Goal: Task Accomplishment & Management: Manage account settings

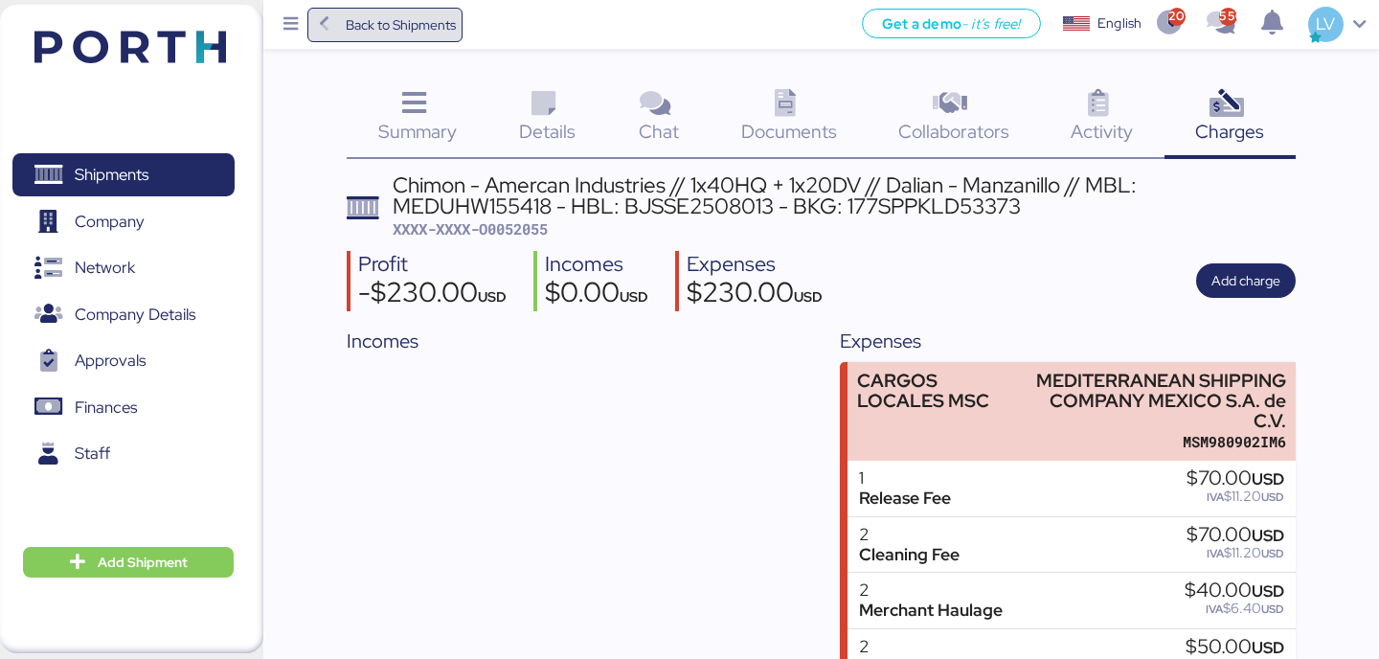
click at [451, 27] on span "Back to Shipments" at bounding box center [401, 24] width 110 height 23
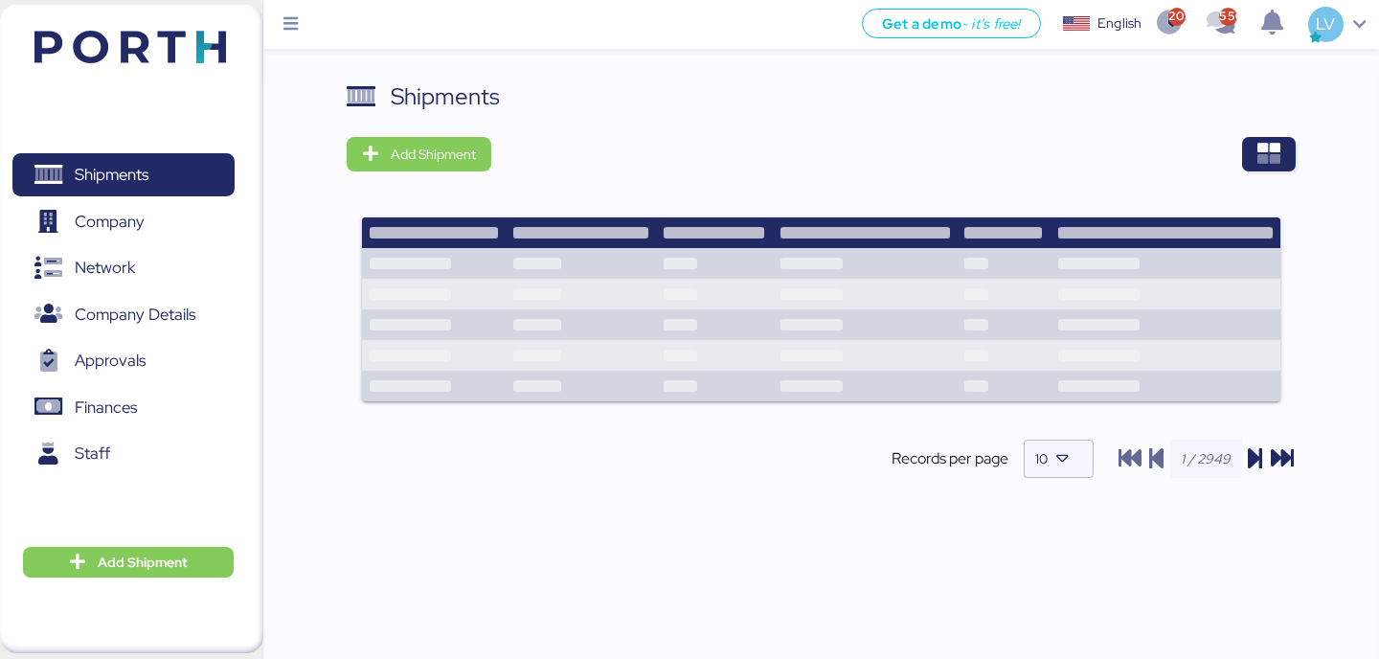
click at [1299, 168] on div "Shipments Add Shipment Records per page 10" at bounding box center [821, 380] width 1116 height 602
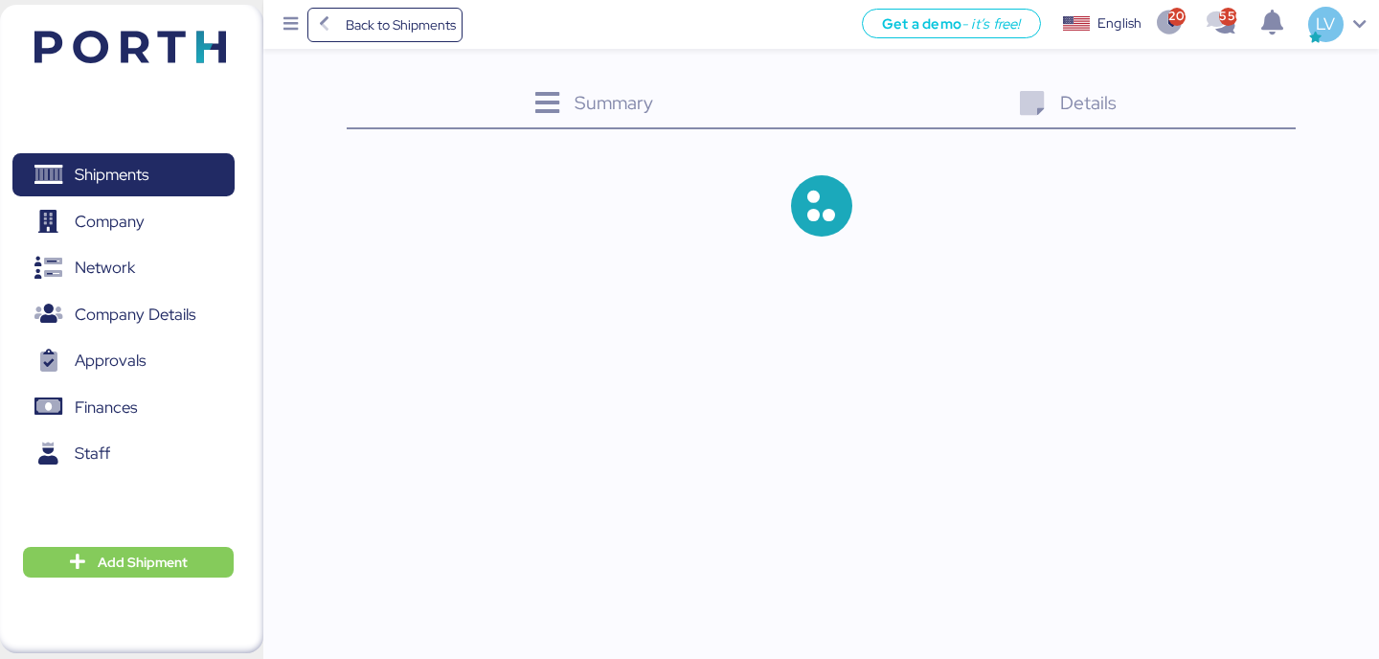
click at [1283, 152] on div at bounding box center [821, 206] width 948 height 123
click at [447, 42] on div "Back to Shipments Get a demo - it’s free! Get a demo English Inglés English 209…" at bounding box center [821, 24] width 1116 height 49
click at [451, 31] on span "Back to Shipments" at bounding box center [401, 24] width 110 height 23
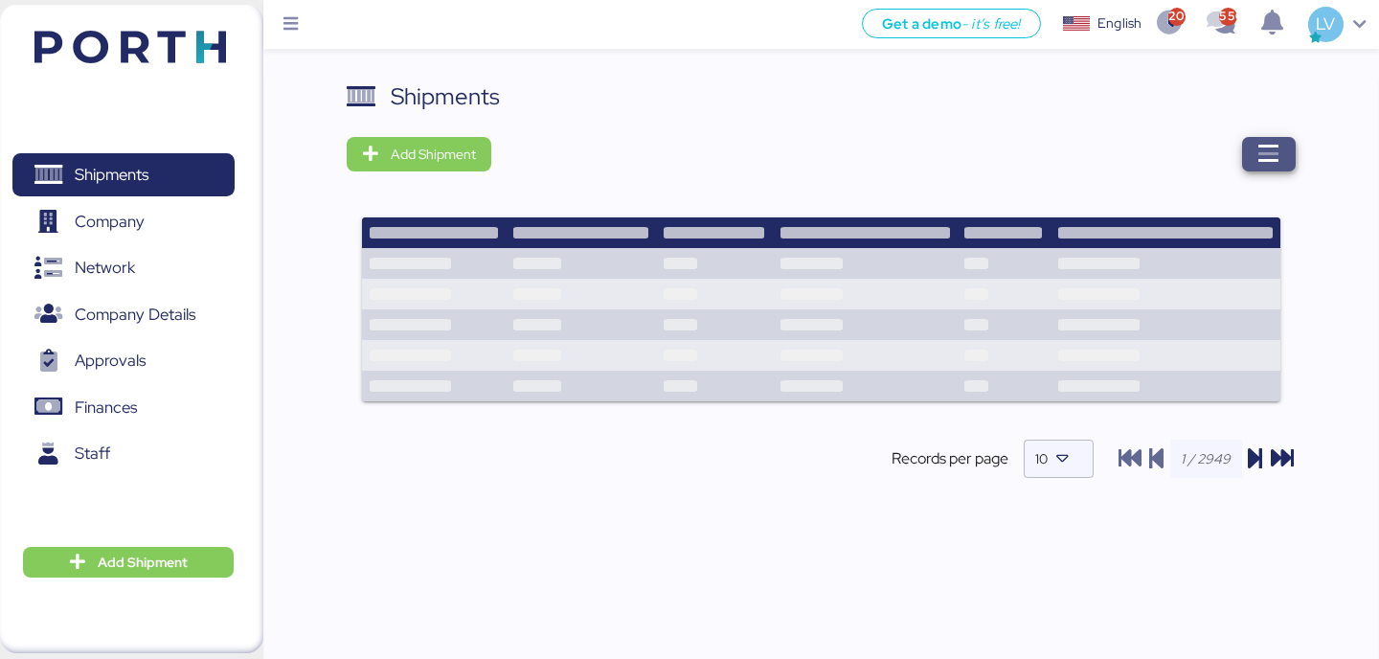
click at [1243, 169] on span "button" at bounding box center [1269, 154] width 54 height 34
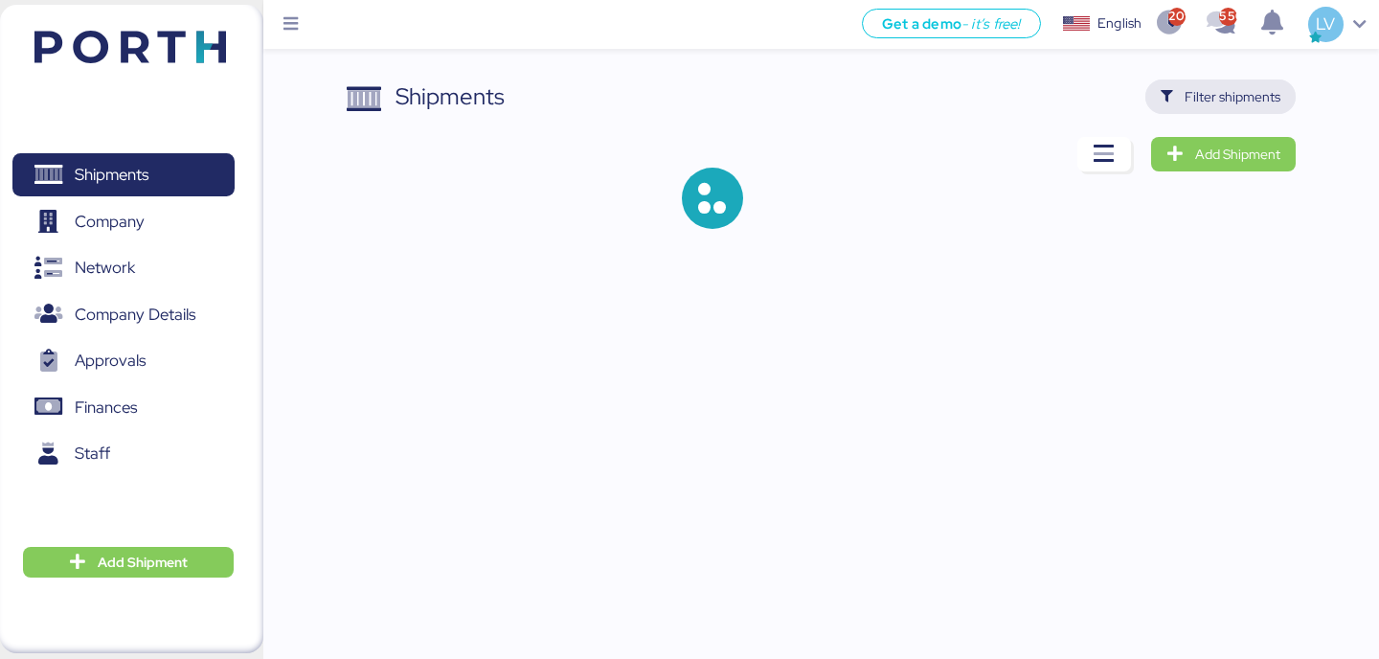
click at [1259, 92] on span "Filter shipments" at bounding box center [1233, 96] width 96 height 23
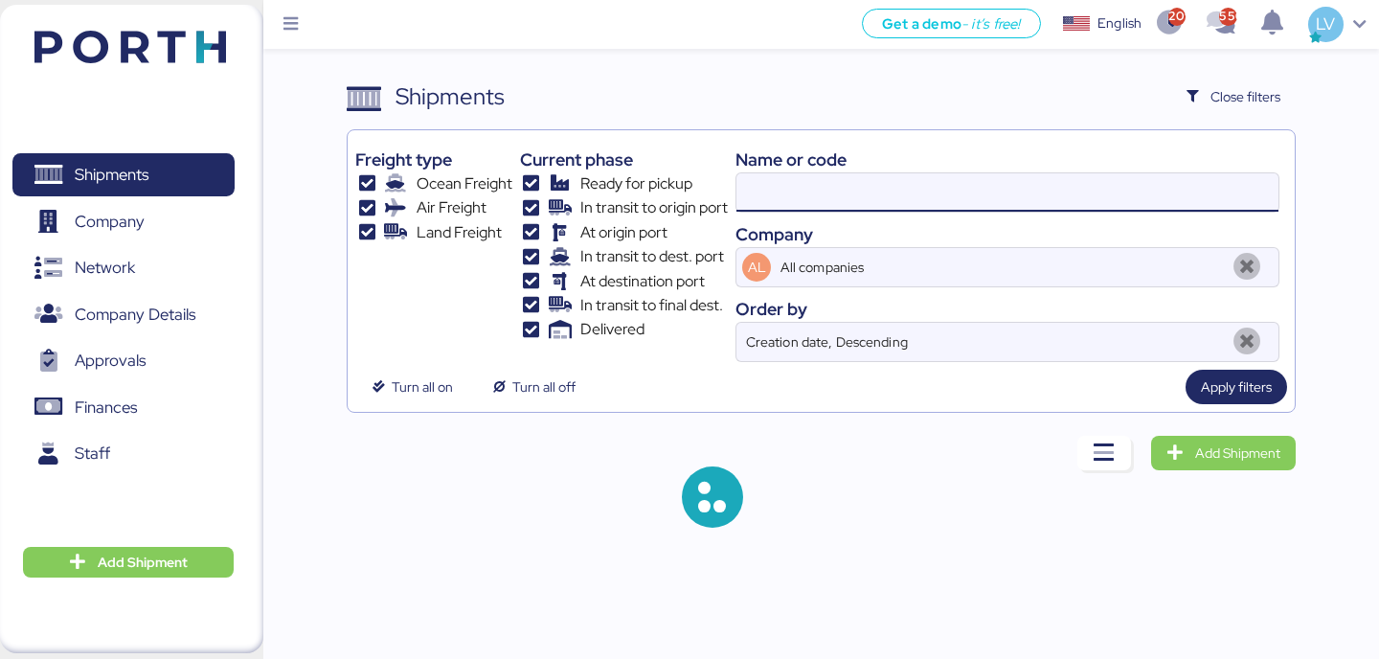
click at [1029, 203] on input at bounding box center [1007, 192] width 542 height 38
paste input "O0050763 -GP"
type input "O0050763"
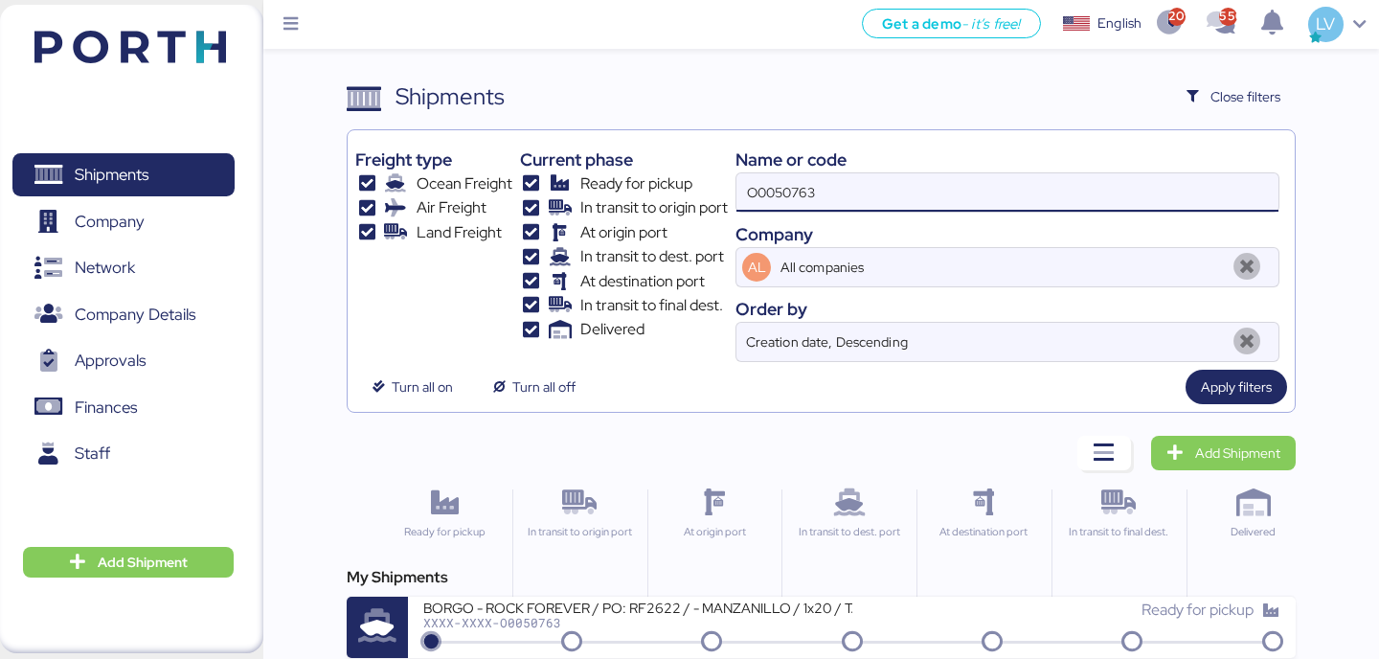
click at [610, 583] on div "My Shipments" at bounding box center [821, 577] width 948 height 23
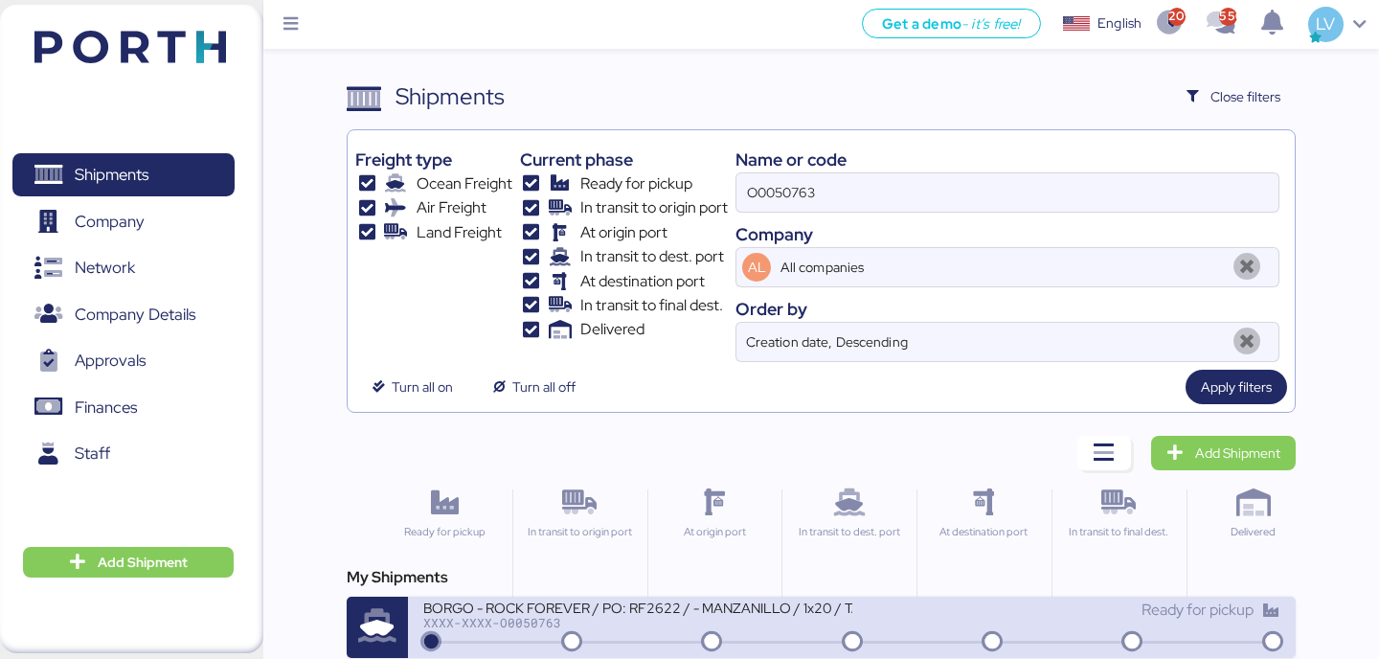
click at [607, 615] on div "BORGO - ROCK FOREVER / PO: RF2622 / - MANZANILLO / 1x20 / TARJUN" at bounding box center [637, 607] width 428 height 16
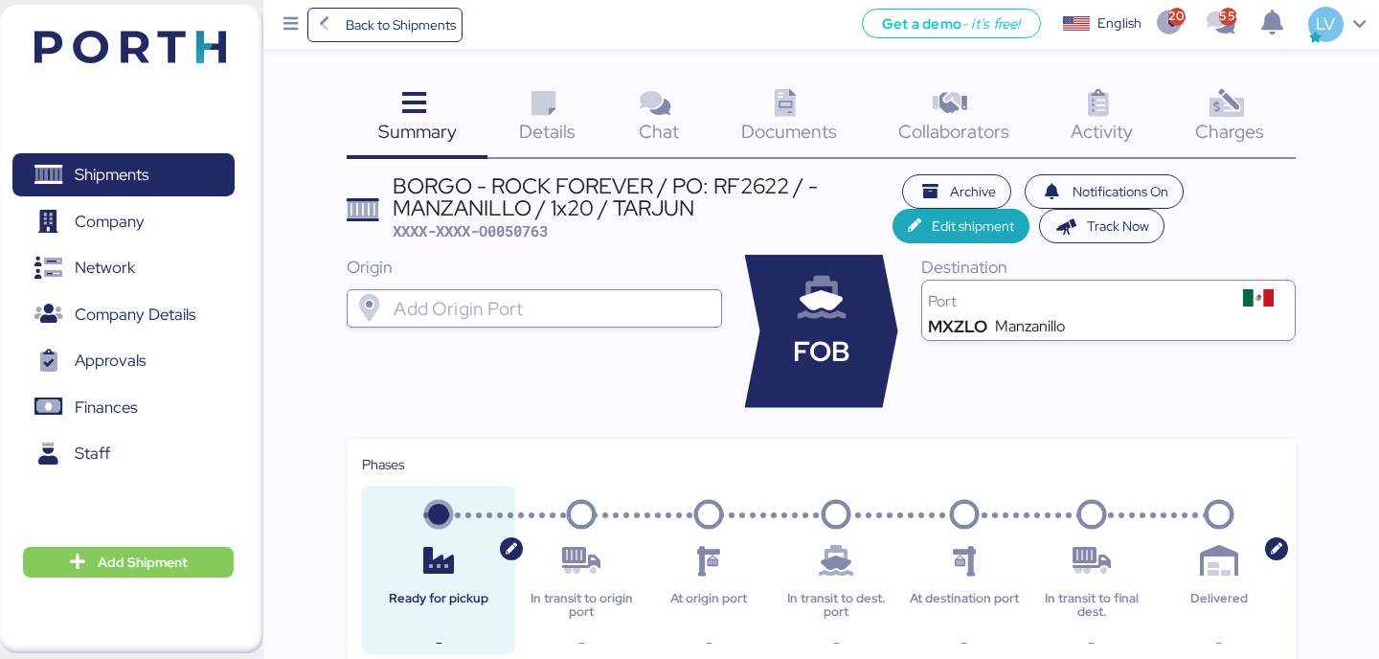
click at [1273, 125] on div "Charges 0" at bounding box center [1230, 118] width 131 height 79
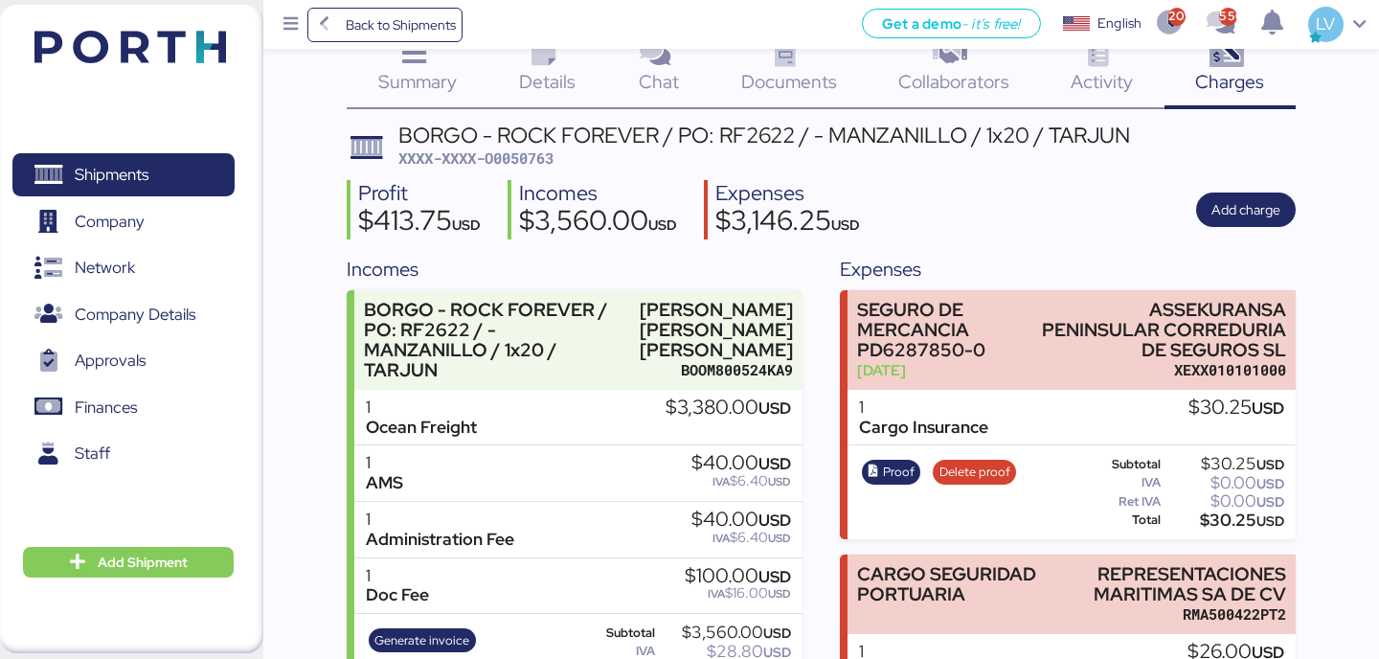
scroll to position [53, 0]
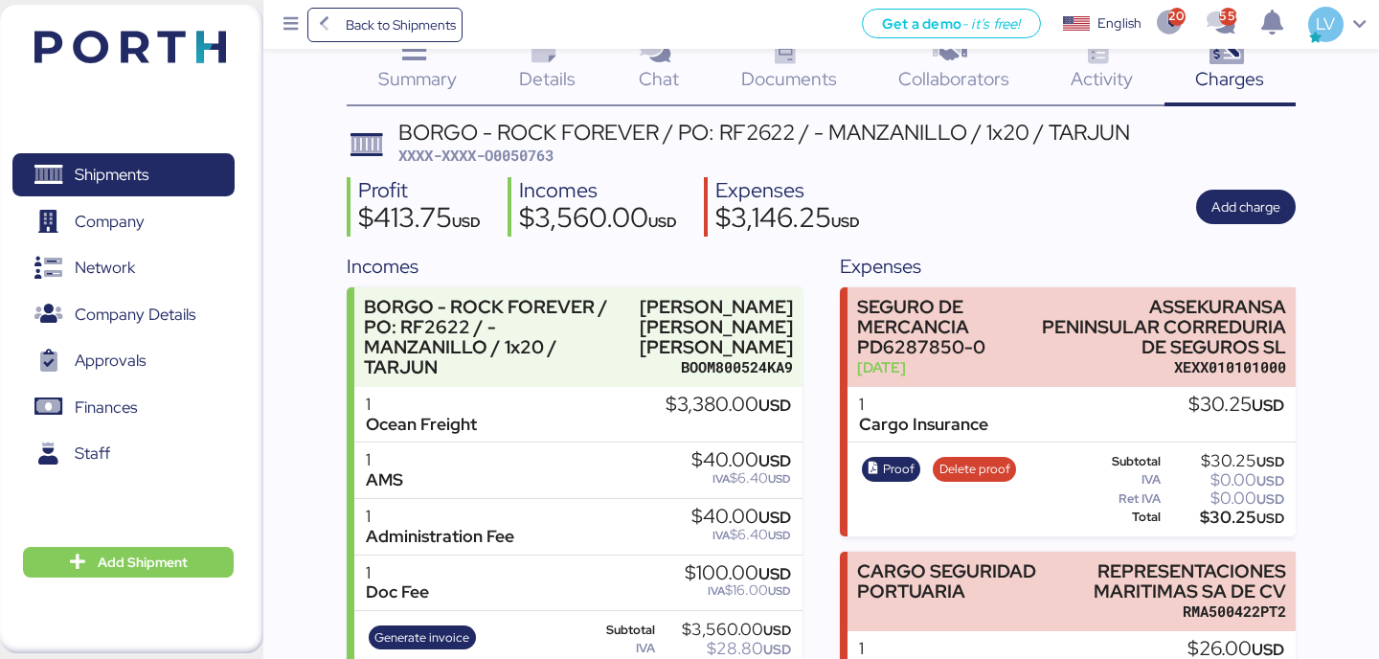
click at [820, 57] on div "Documents 0" at bounding box center [789, 66] width 157 height 79
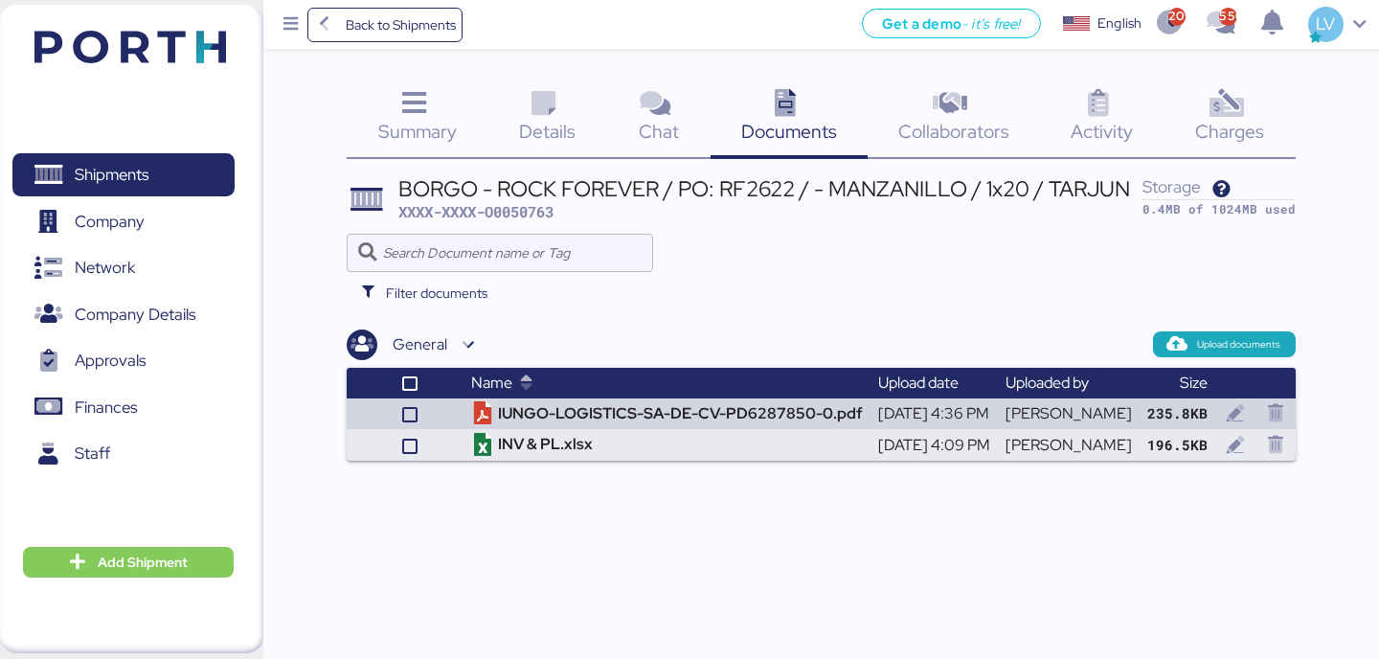
click at [550, 374] on th "Name" at bounding box center [667, 383] width 407 height 31
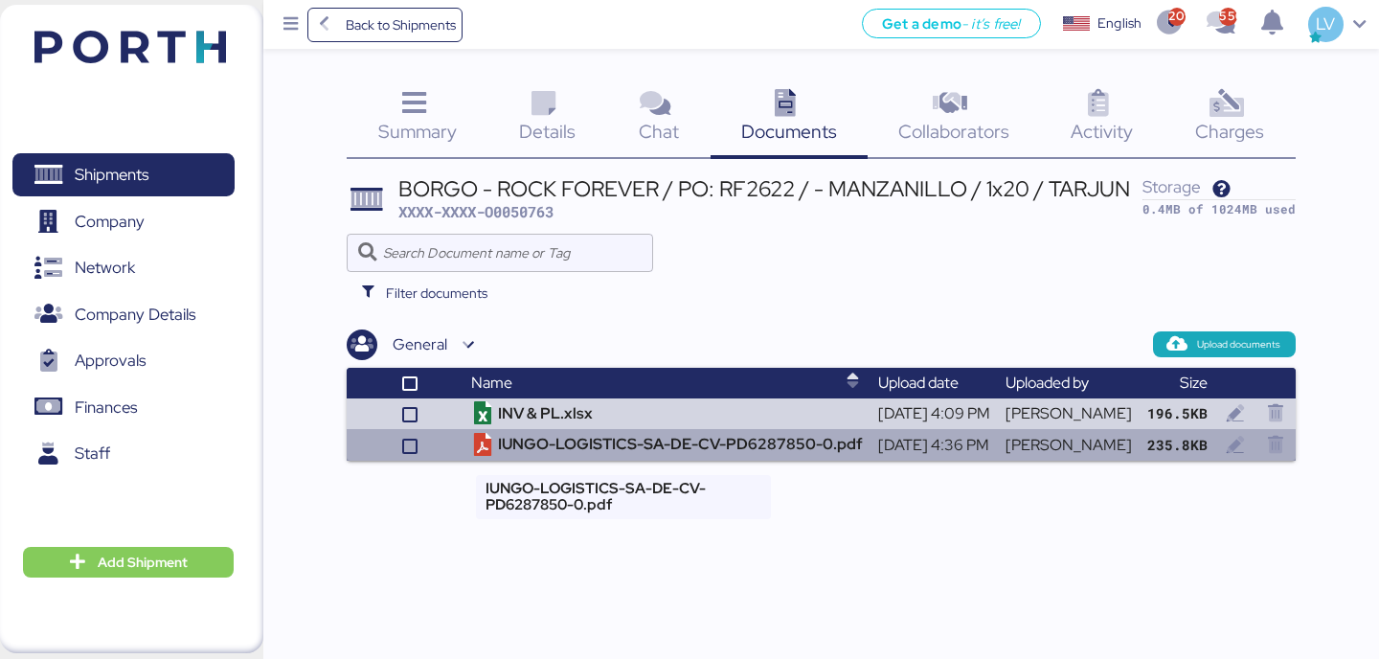
click at [552, 452] on td "IUNGO-LOGISTICS-SA-DE-CV-PD6287850-0.pdf" at bounding box center [667, 445] width 407 height 32
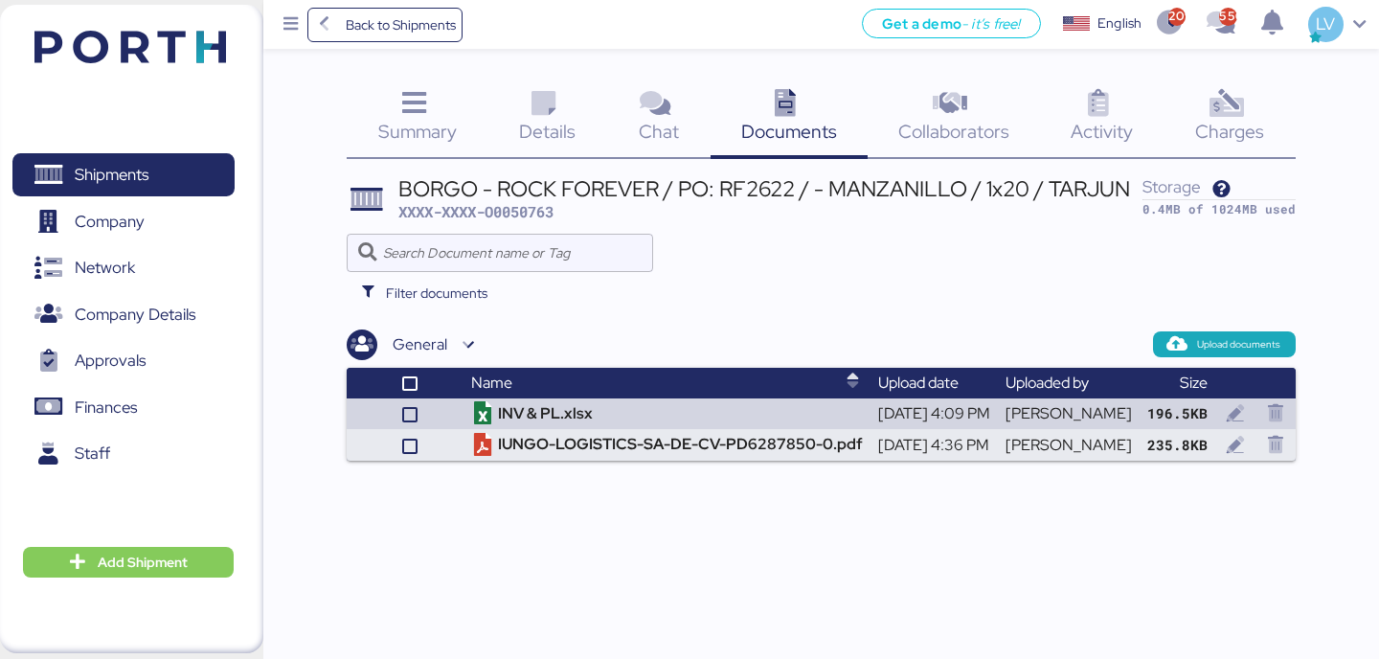
click at [1245, 102] on icon at bounding box center [1226, 104] width 41 height 28
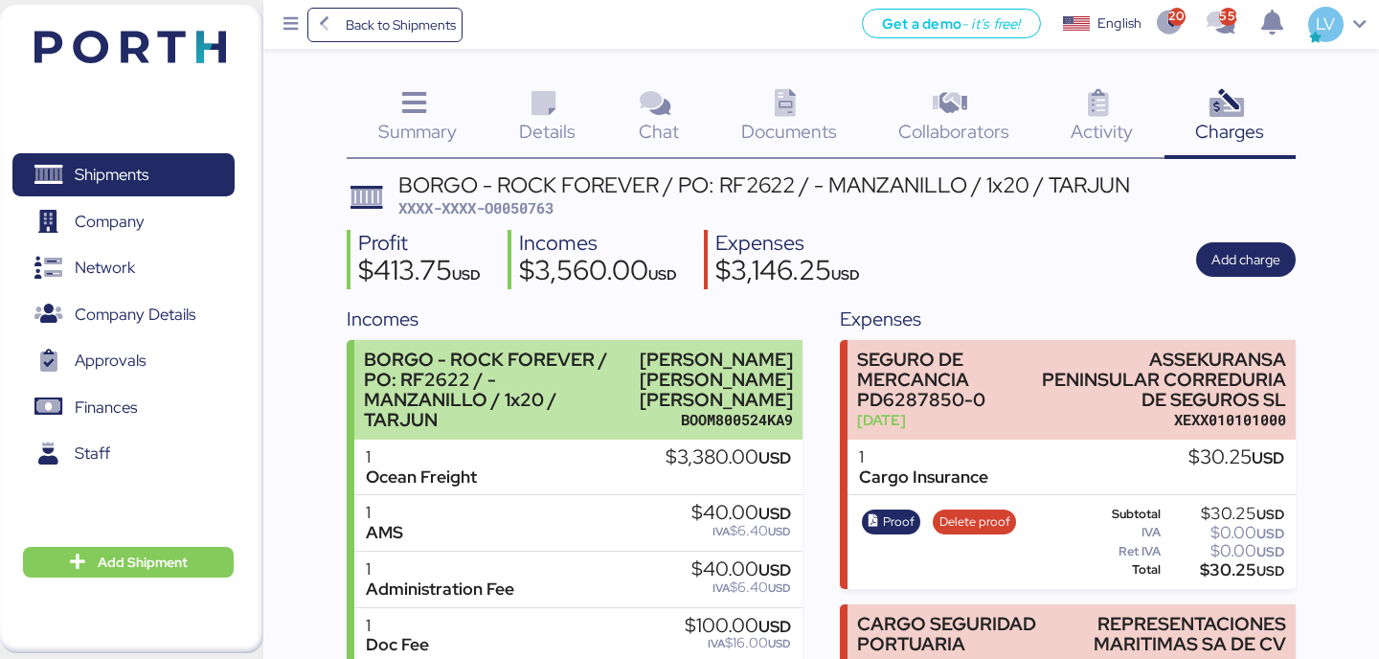
click at [645, 390] on div "BORGO - ROCK FOREVER / PO: RF2622 / - MANZANILLO / 1x20 / TARJUN [PERSON_NAME] …" at bounding box center [577, 390] width 447 height 100
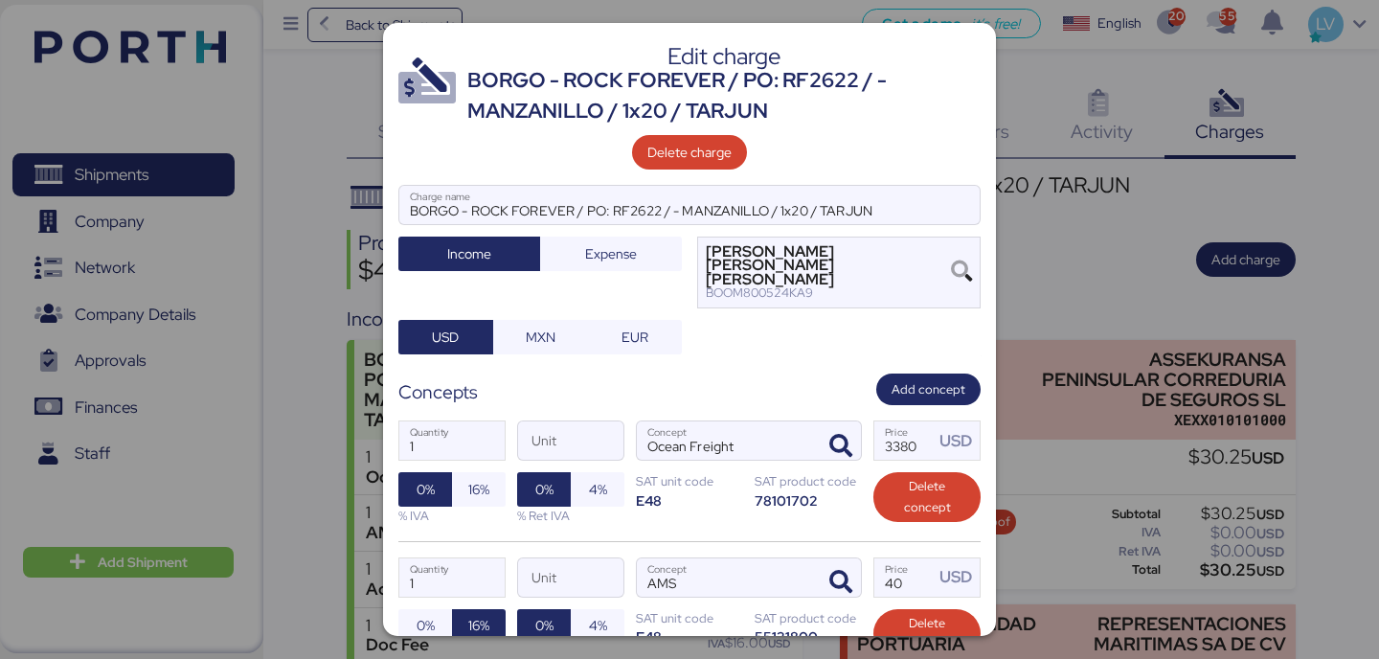
scroll to position [451, 0]
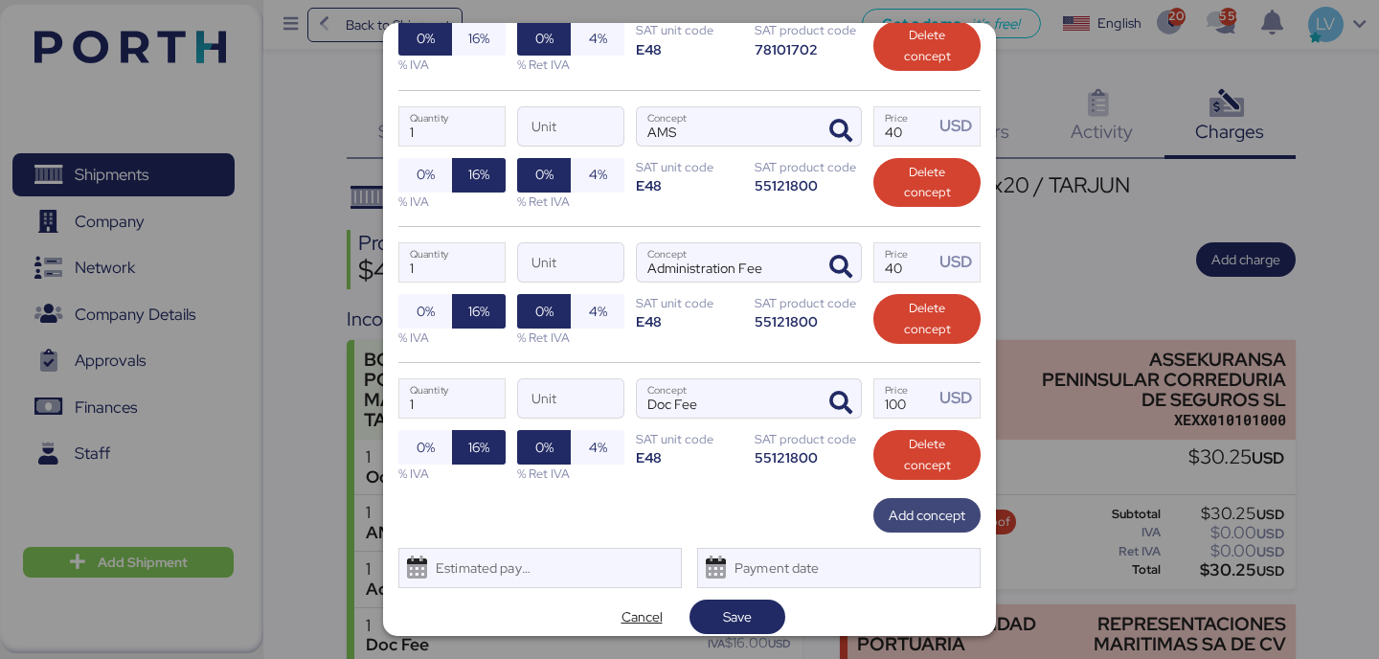
click at [911, 504] on span "Add concept" at bounding box center [927, 515] width 77 height 23
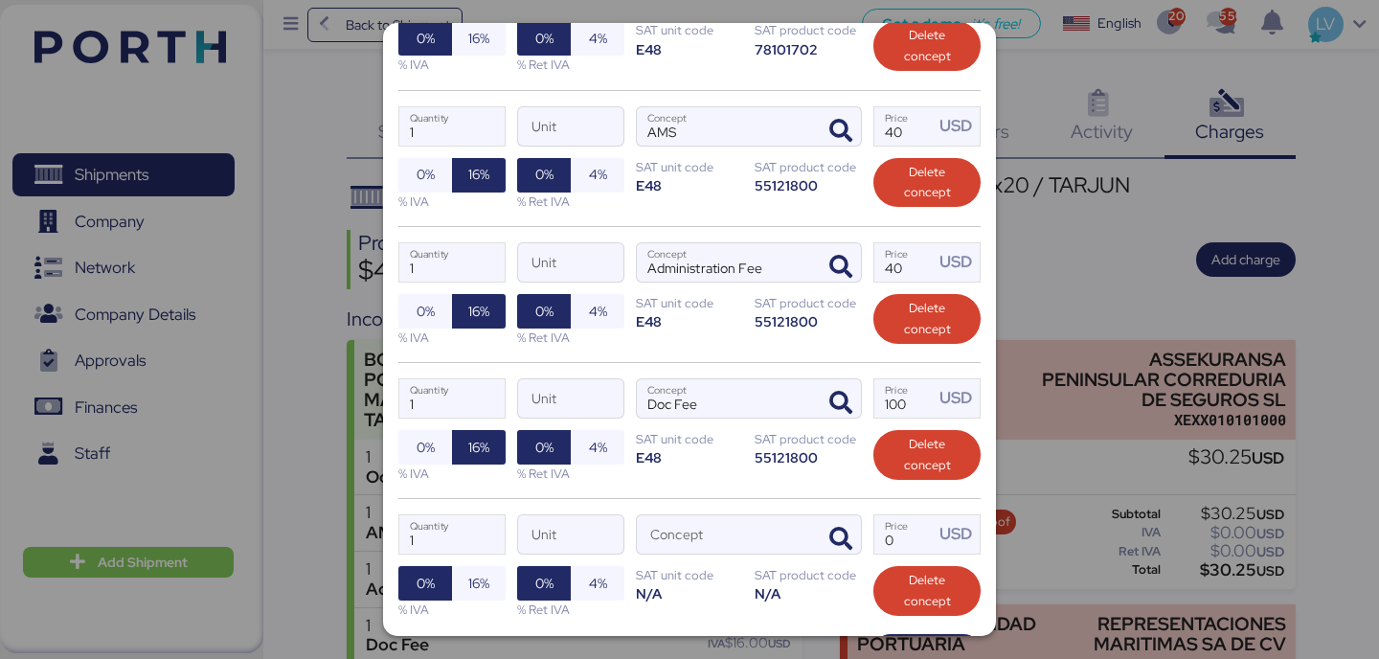
scroll to position [587, 0]
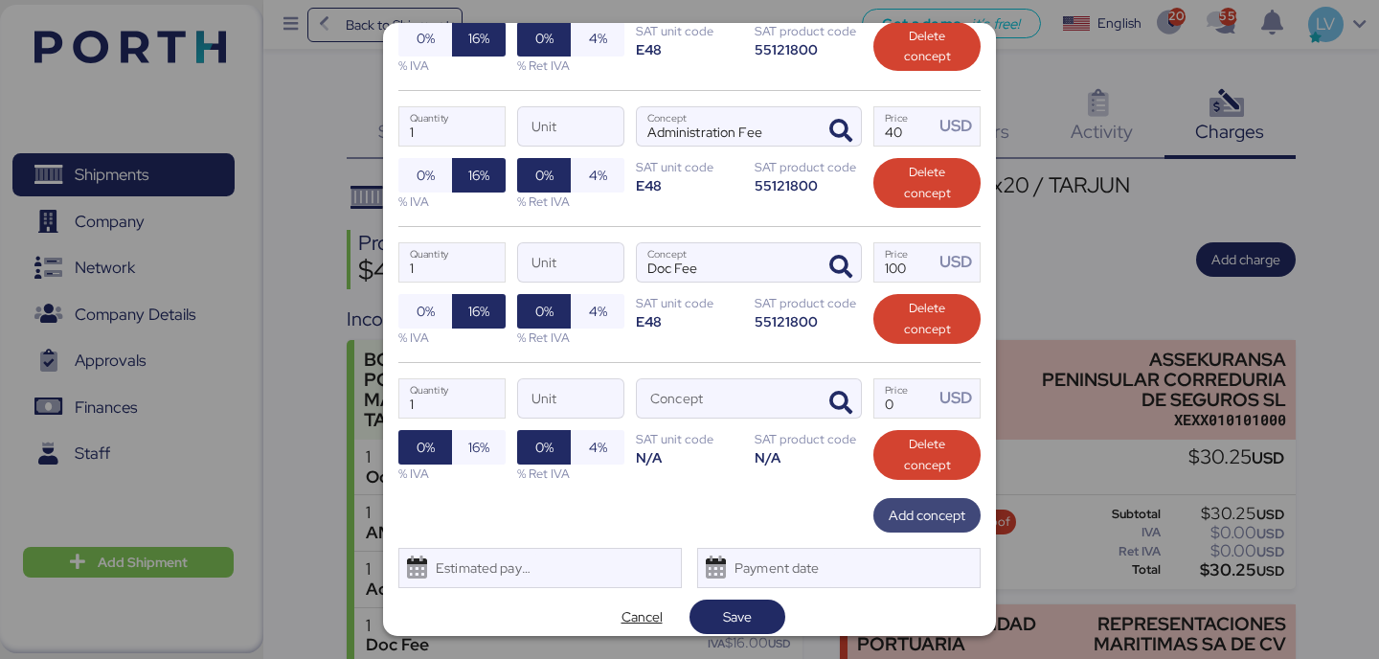
click at [923, 504] on span "Add concept" at bounding box center [927, 515] width 77 height 23
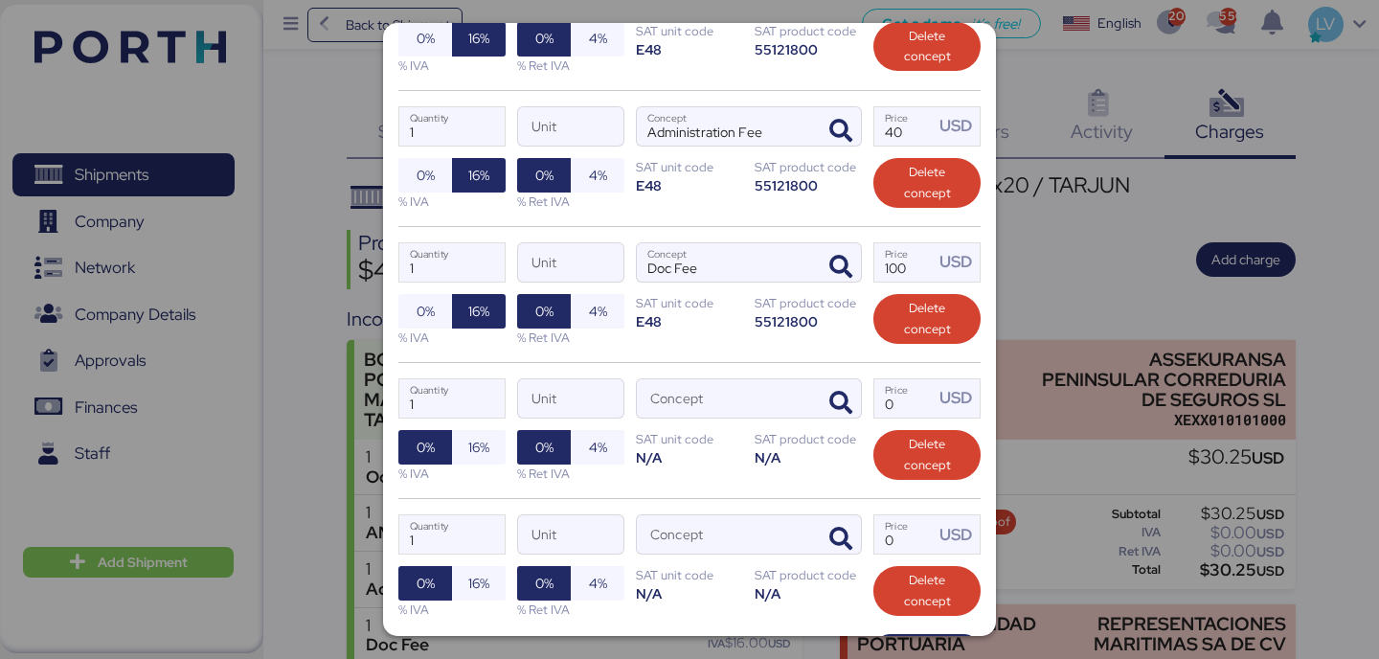
click at [863, 415] on div "1 Quantity Unit Concept 0 Price USD 0% 16% % IVA 0% 4% % Ret IVA SAT unit code …" at bounding box center [689, 430] width 582 height 136
click at [844, 392] on icon "button" at bounding box center [840, 403] width 23 height 23
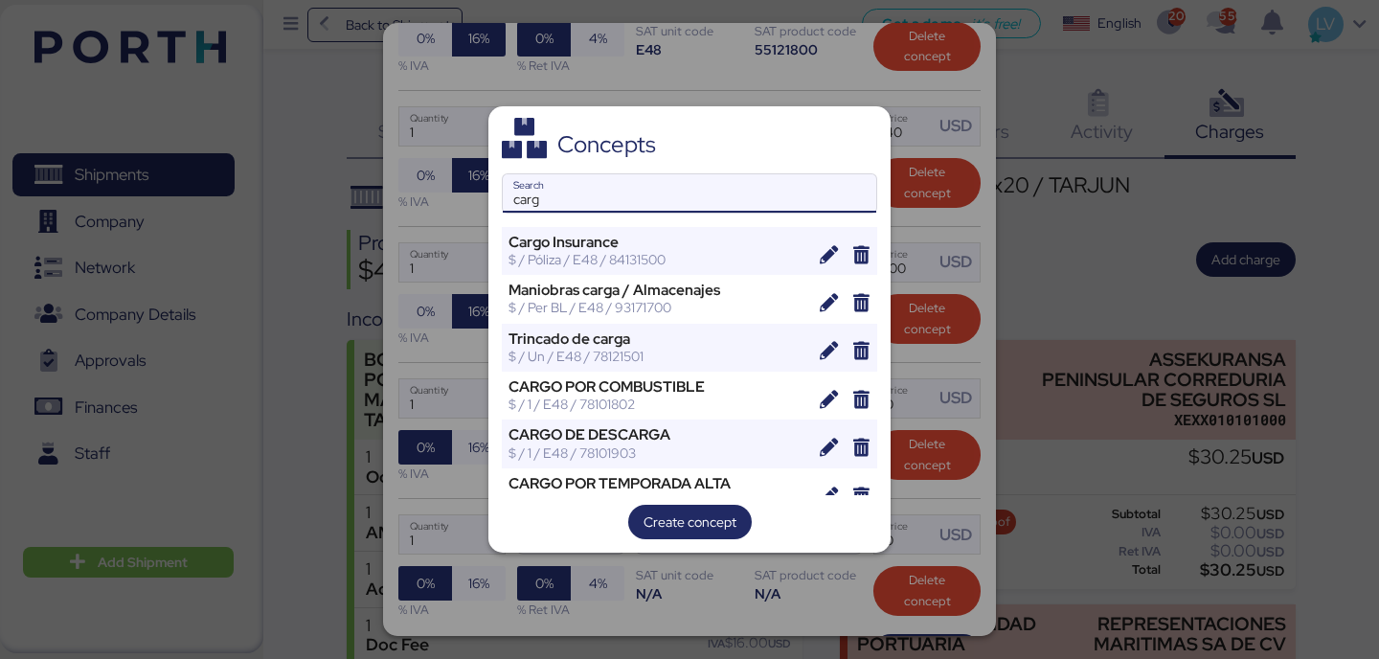
type input "carg"
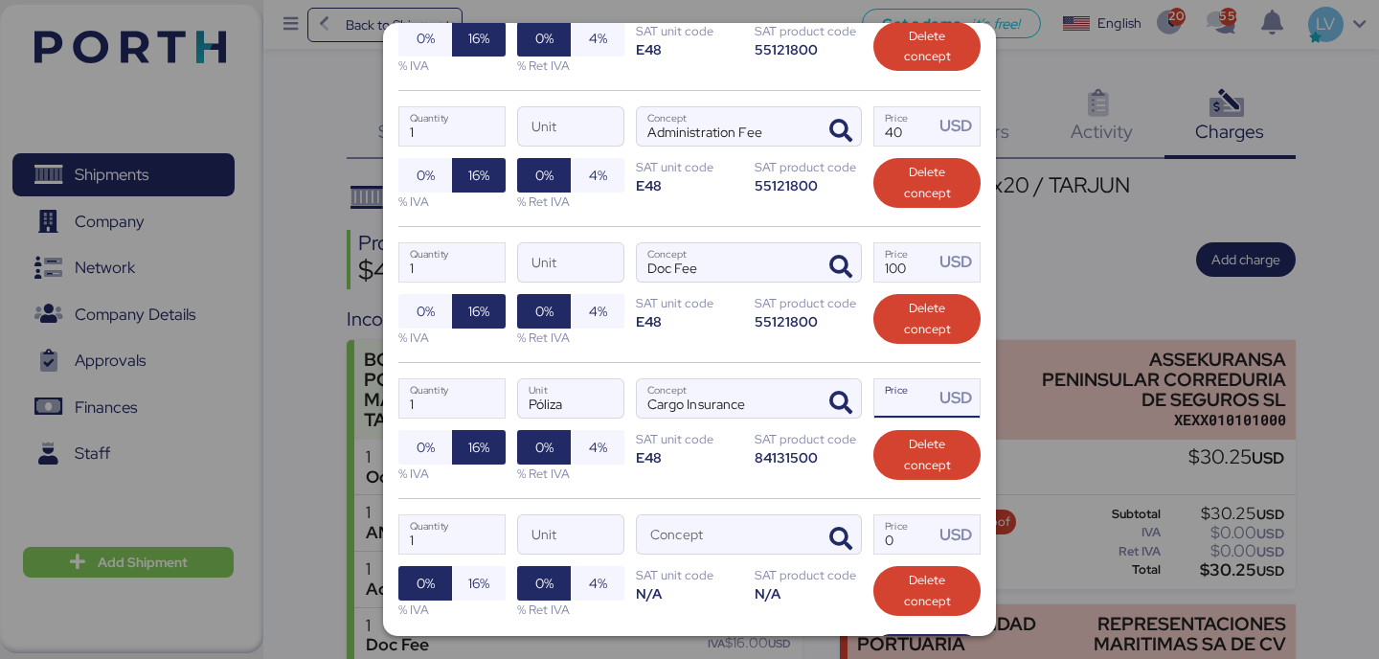
click at [924, 389] on input "Price USD" at bounding box center [903, 398] width 59 height 38
paste input "52.93"
type input "52.93"
click at [824, 540] on span "button" at bounding box center [841, 540] width 40 height 40
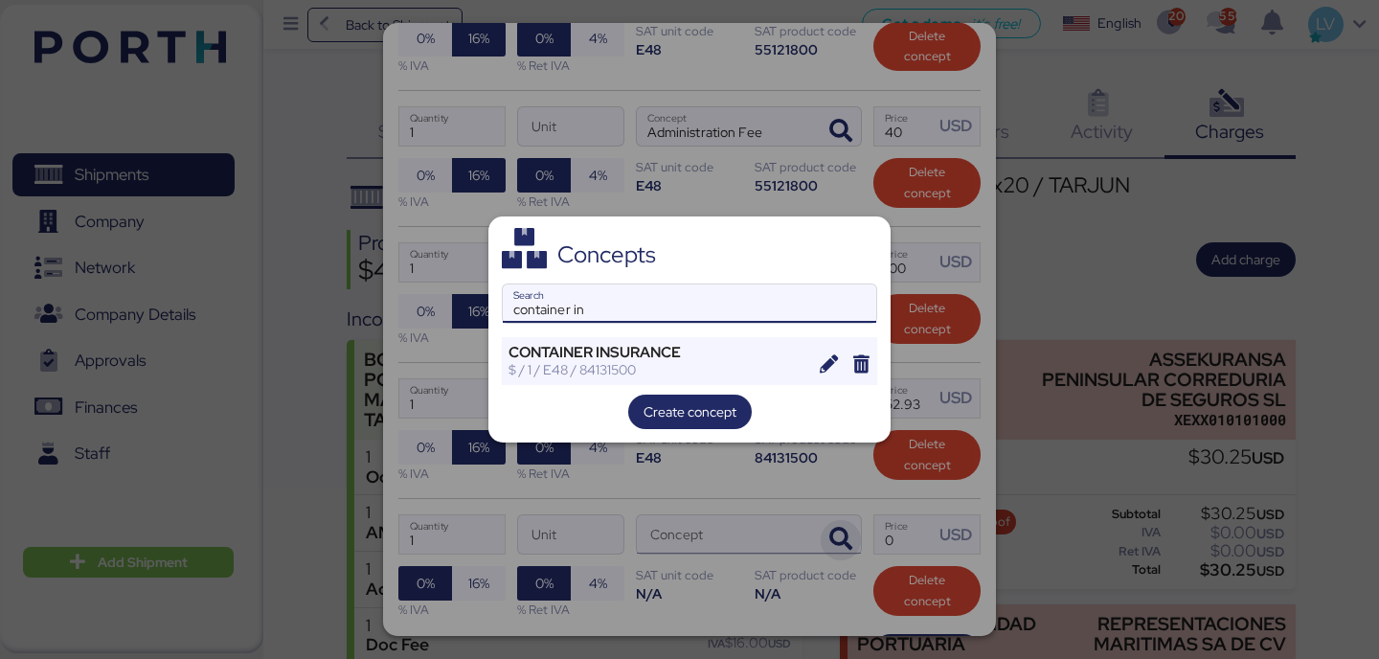
type input "container in"
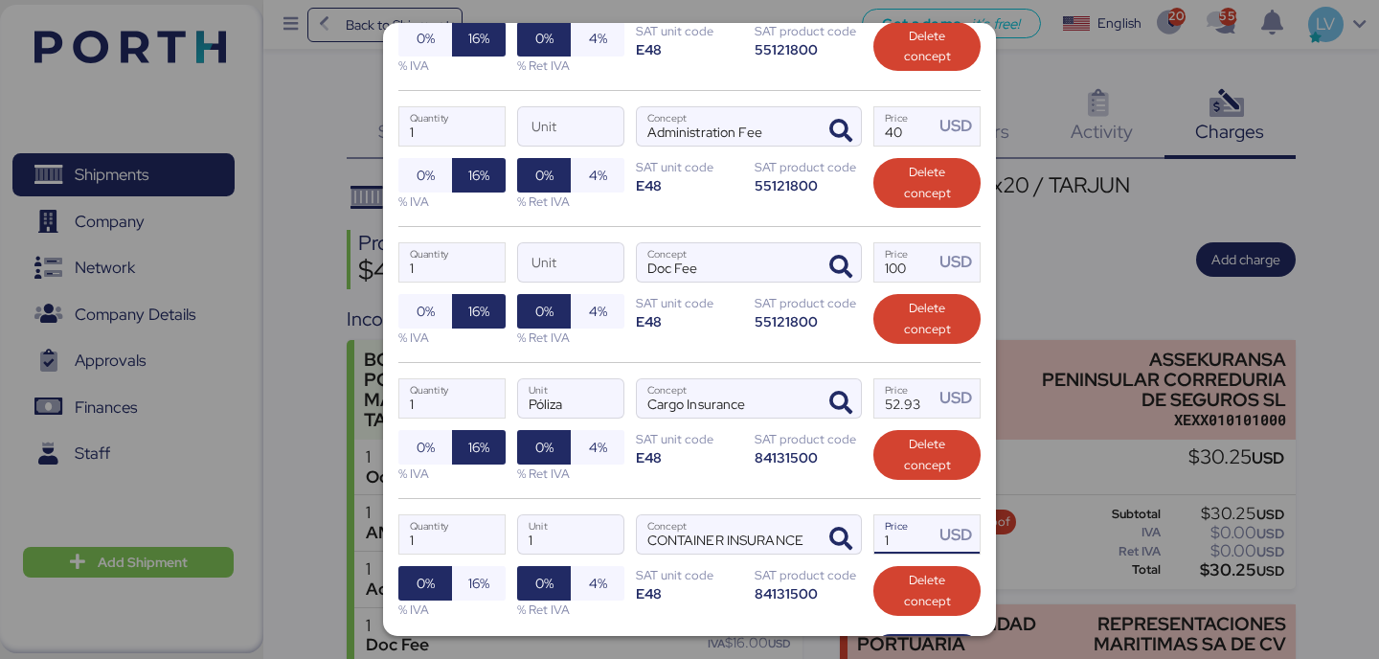
click at [922, 527] on input "1" at bounding box center [903, 534] width 59 height 38
type input "30"
click at [485, 586] on span "16%" at bounding box center [479, 583] width 54 height 34
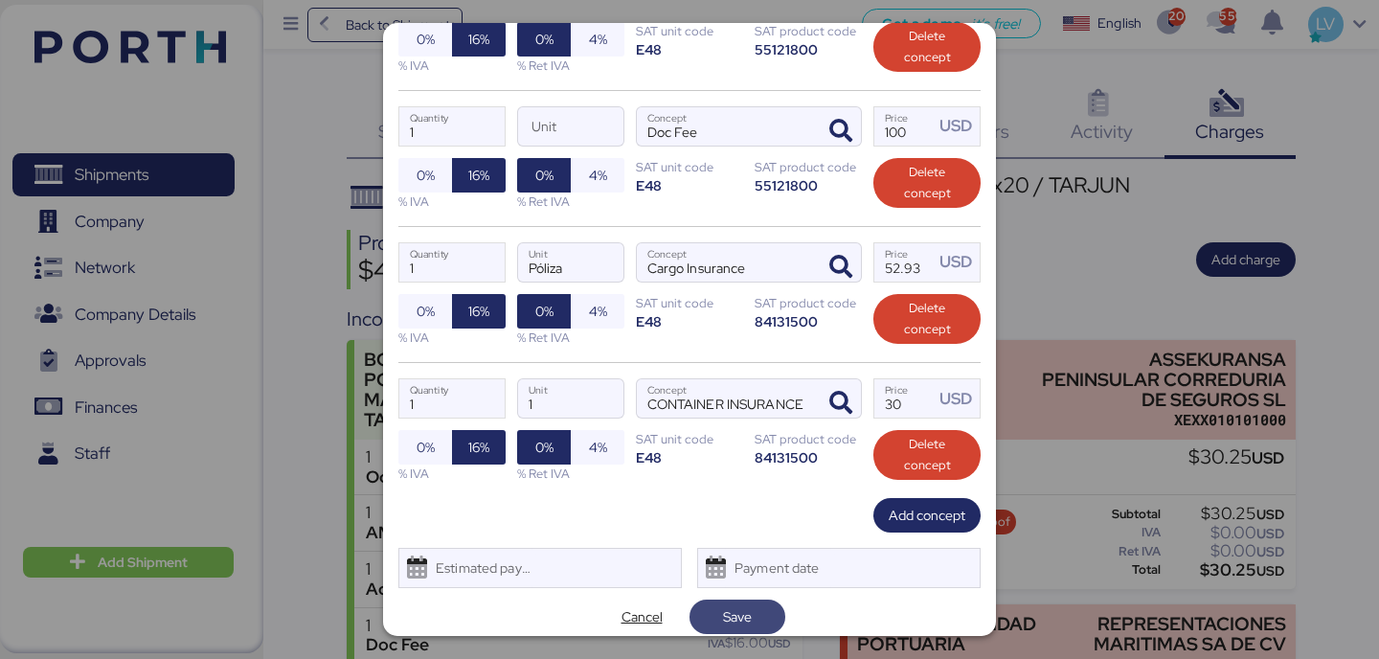
click at [767, 603] on span "Save" at bounding box center [737, 616] width 65 height 27
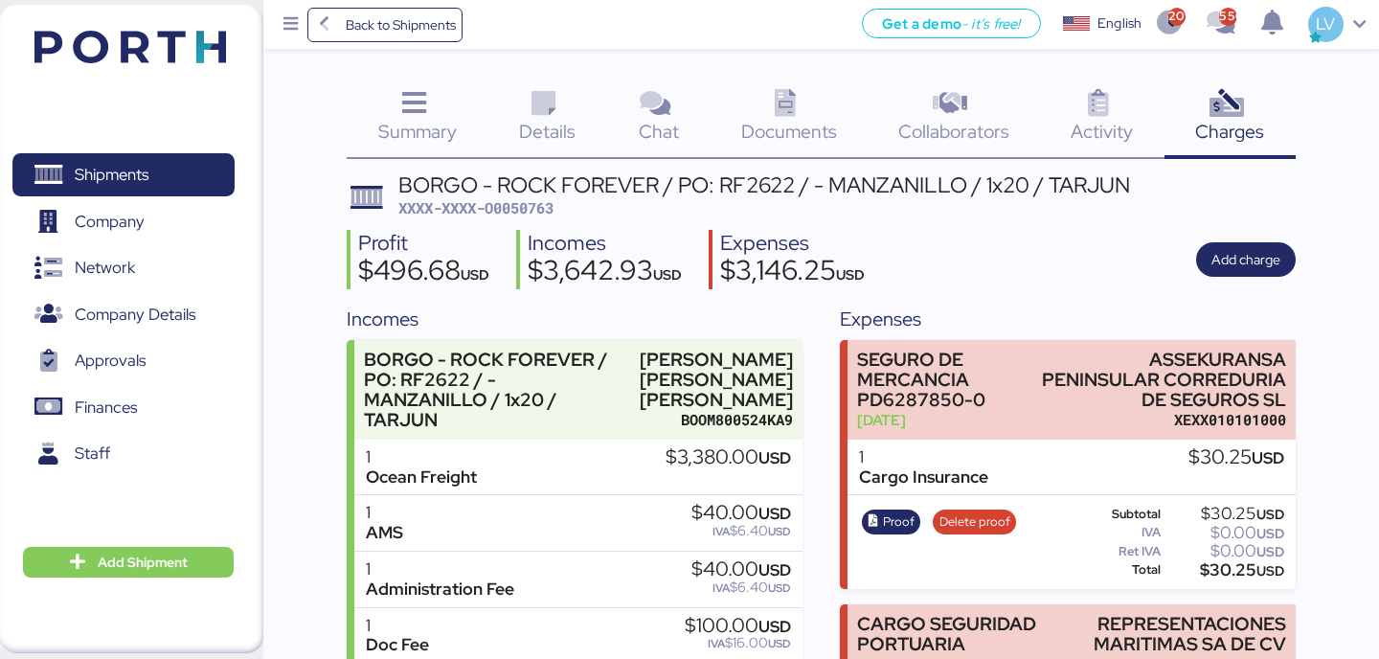
click at [494, 137] on div "Details 0" at bounding box center [547, 118] width 120 height 79
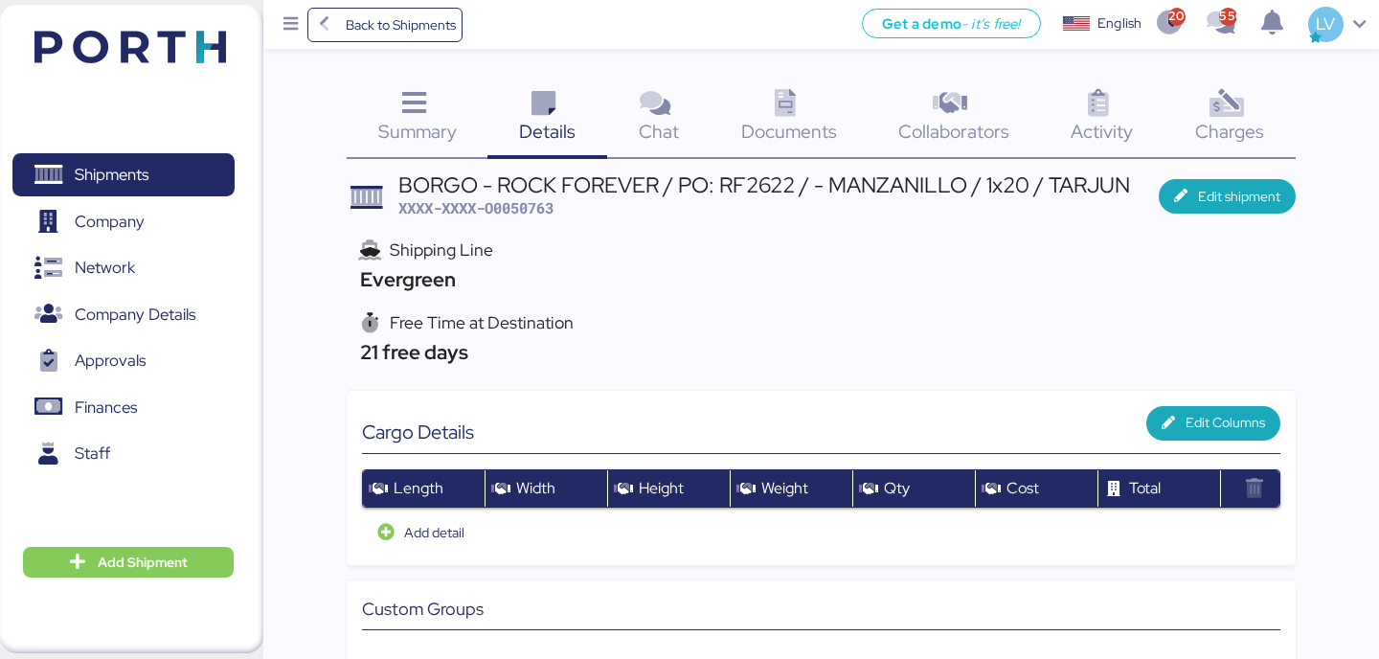
click at [845, 104] on div "Documents 0" at bounding box center [789, 118] width 157 height 79
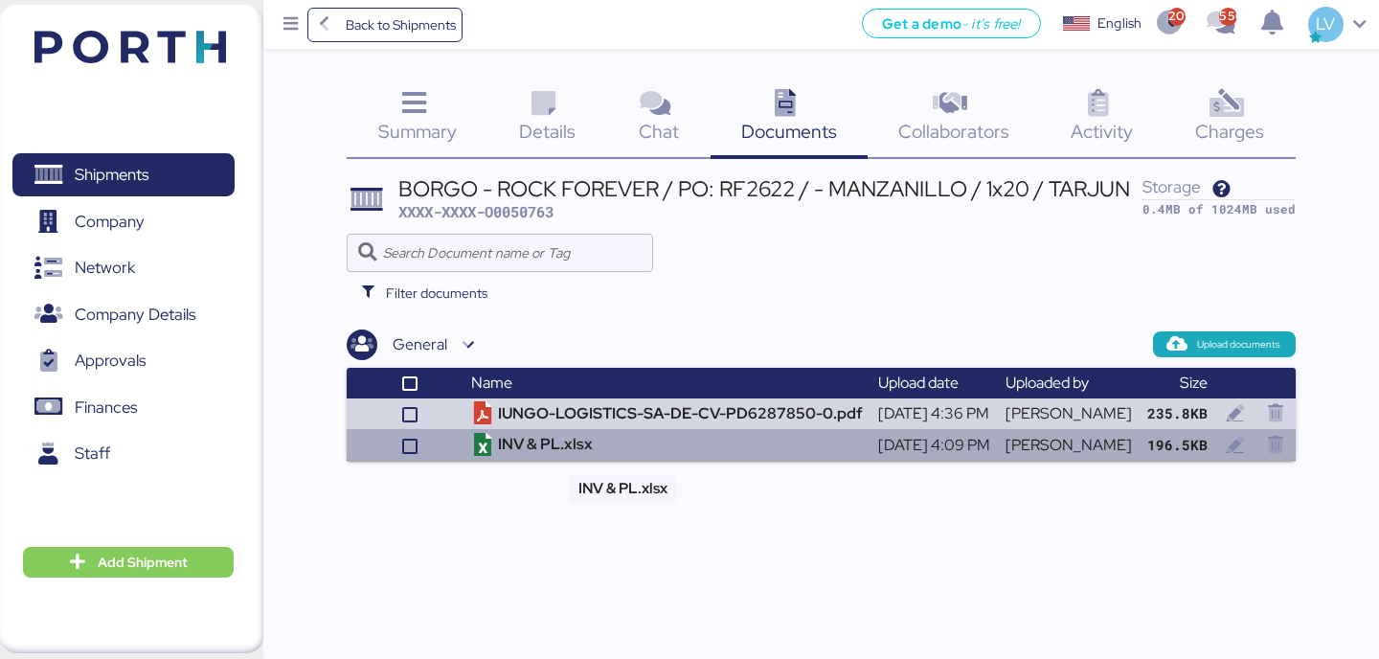
click at [667, 453] on td "INV & PL.xlsx" at bounding box center [667, 445] width 407 height 32
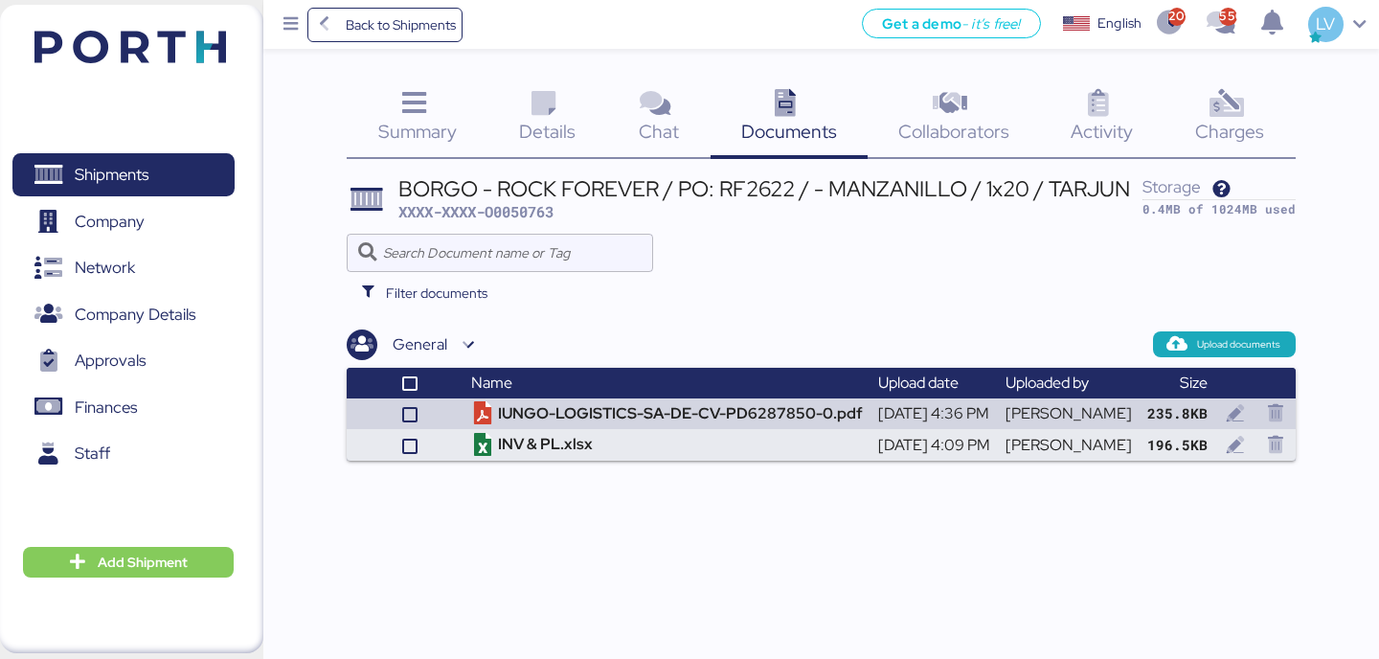
click at [565, 95] on div "Details 0" at bounding box center [547, 118] width 120 height 79
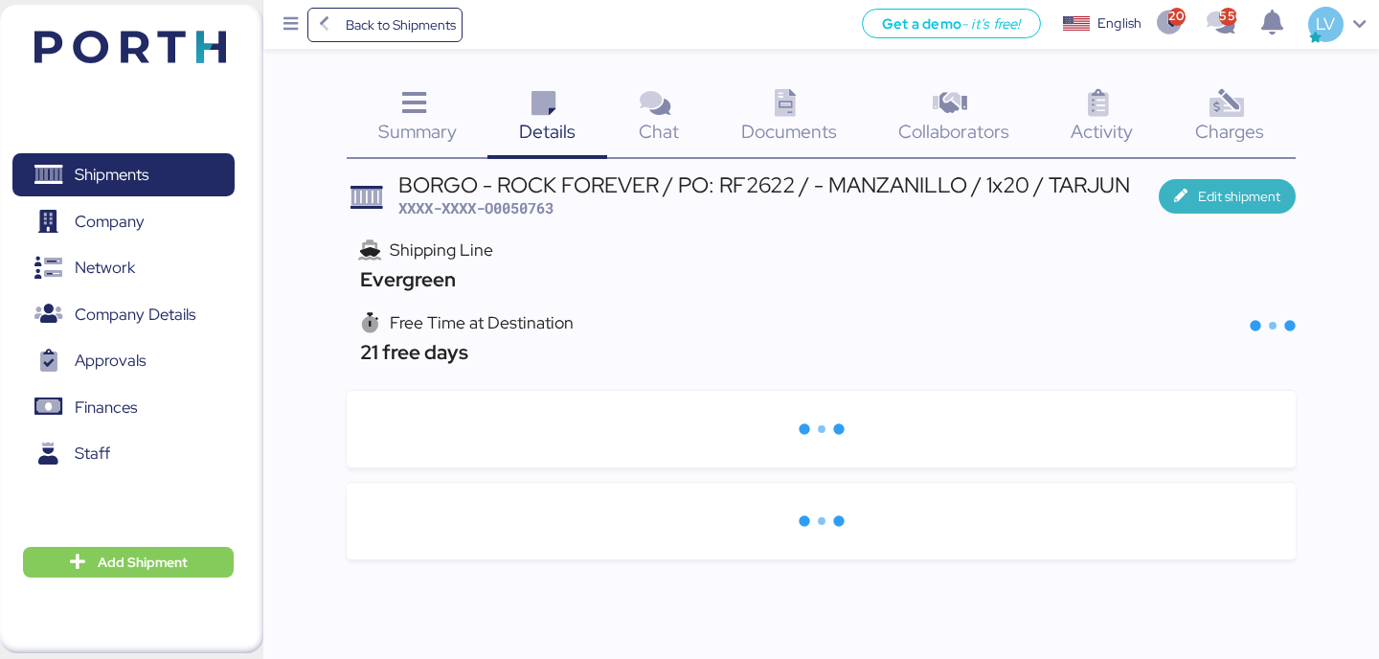
click at [1247, 187] on span "Edit shipment" at bounding box center [1239, 196] width 82 height 23
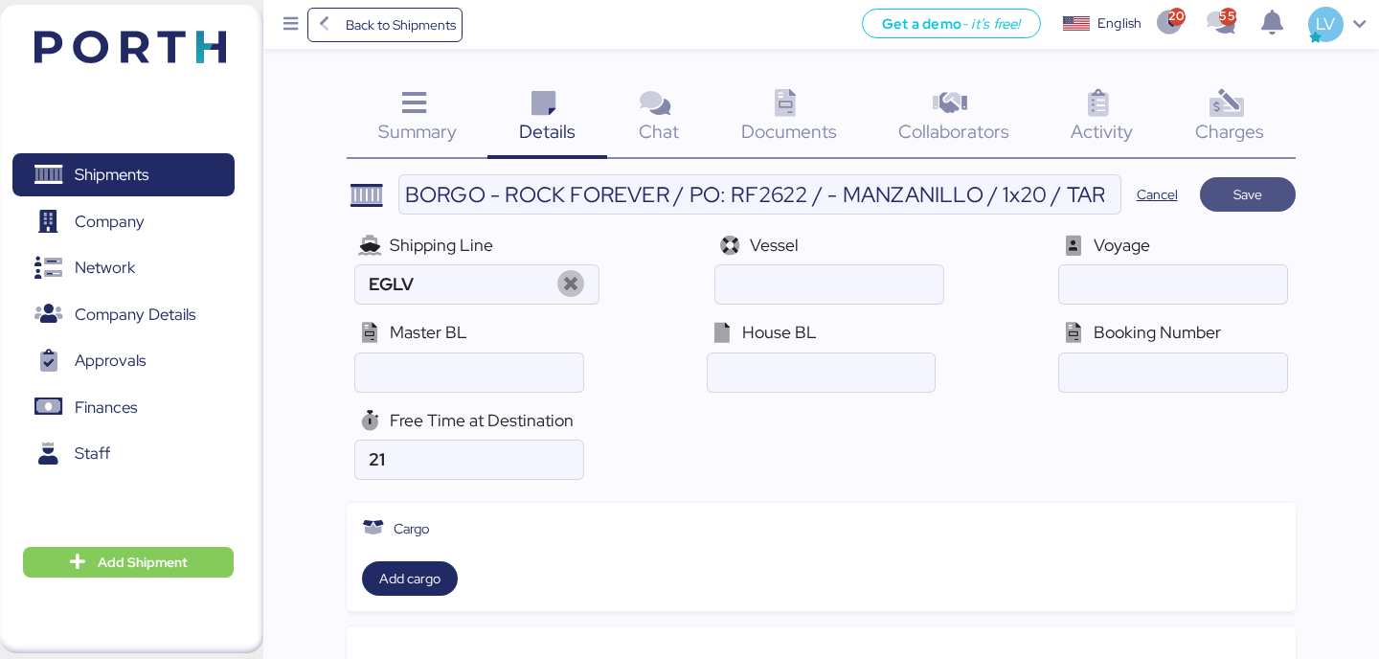
type input "Evergreen"
click at [570, 283] on icon at bounding box center [571, 285] width 41 height 28
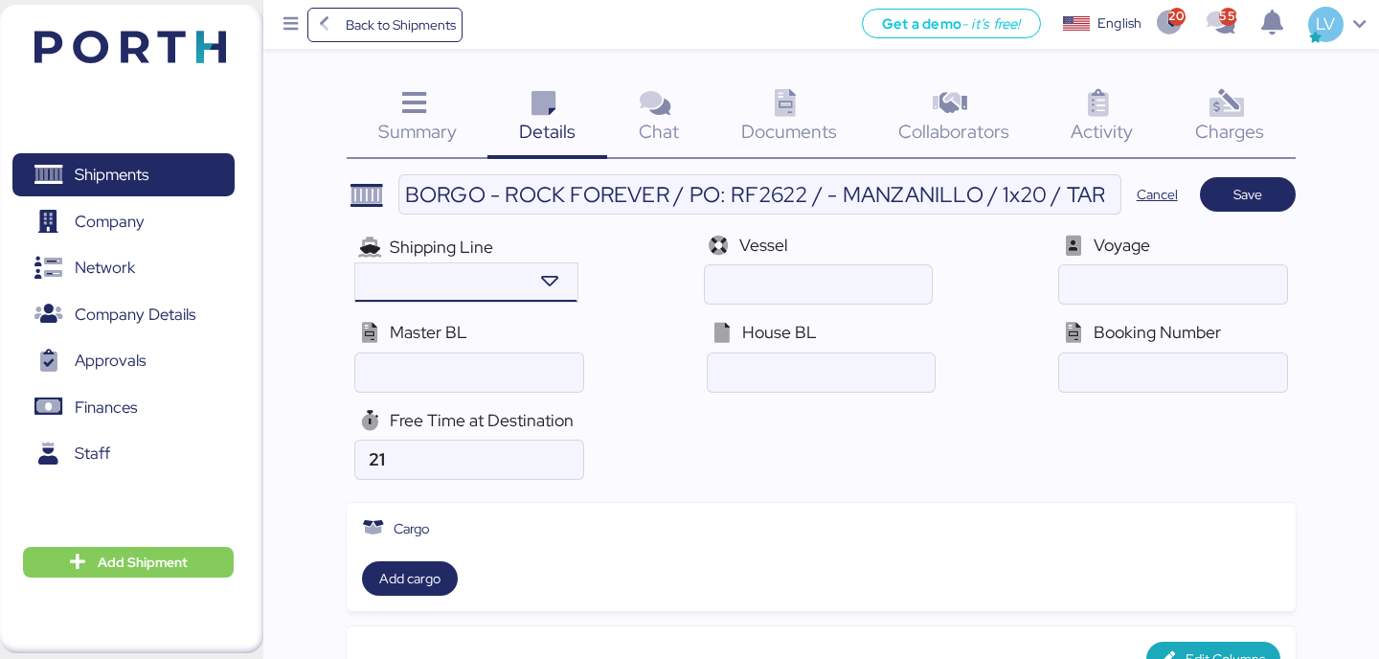
click at [447, 286] on input "search" at bounding box center [442, 282] width 164 height 23
type input "R"
click at [705, 289] on input "ocean" at bounding box center [818, 284] width 227 height 38
paste input "APL TURKEY / 0FDEUE1MA"
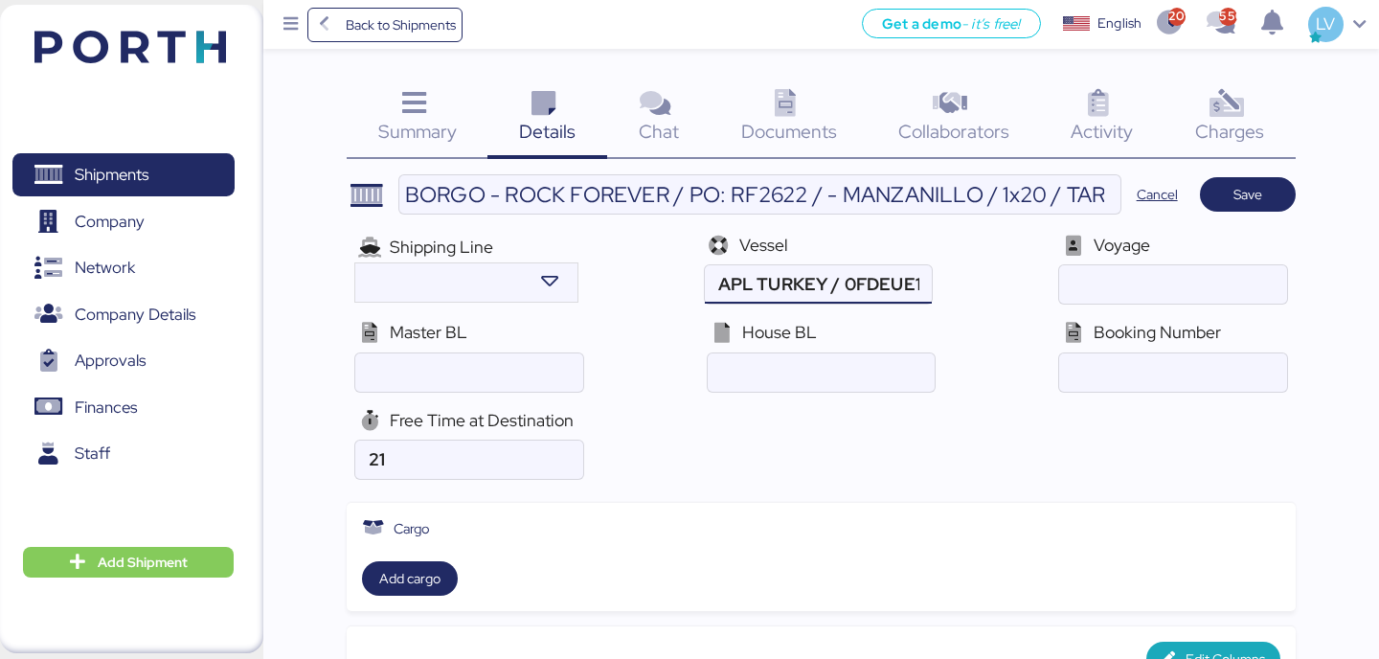
scroll to position [0, 36]
click at [732, 298] on input "ocean" at bounding box center [818, 284] width 227 height 38
type input "APL [GEOGRAPHIC_DATA]"
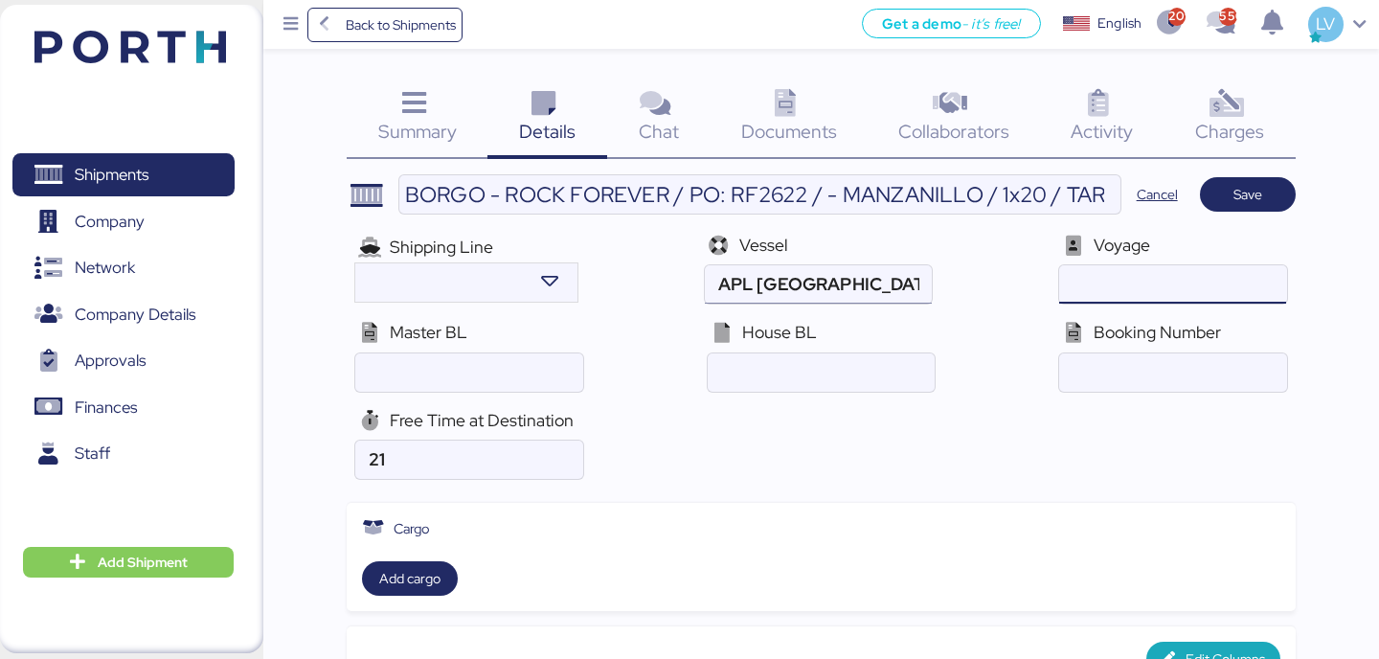
paste input "0FDEUE1MA"
type input "0FDEUE1MA"
paste input "CNICB25007343/BCNIC25007343"
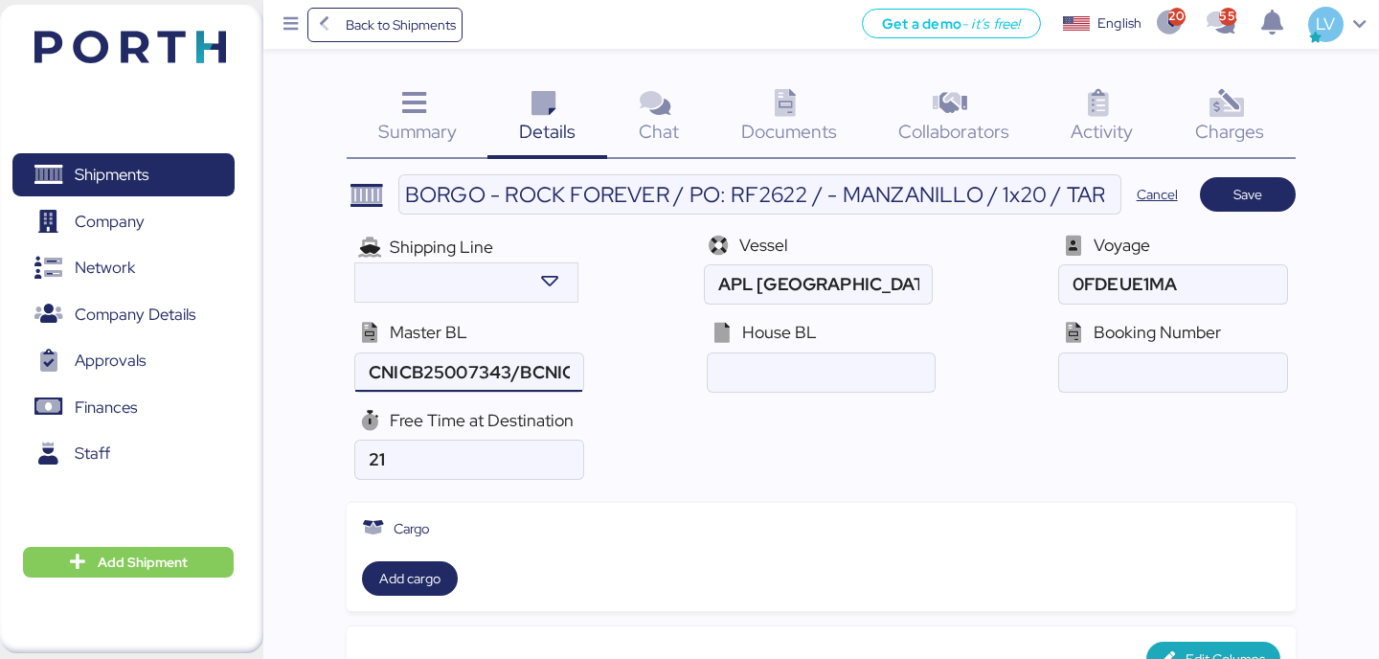
scroll to position [0, 100]
click at [582, 353] on input "ocean" at bounding box center [468, 372] width 227 height 38
type input "CNICB25007343"
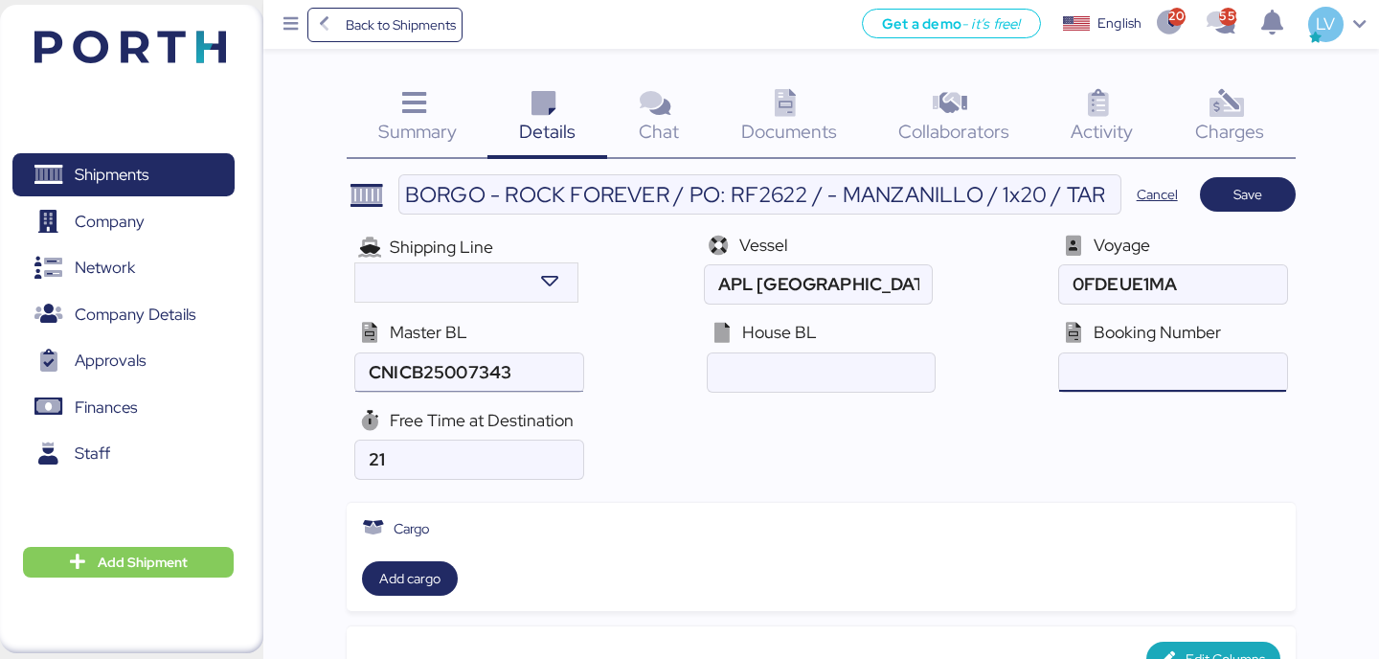
paste input "BCNIC25007343"
type input "BCNIC25007343"
click at [438, 571] on span "Add cargo" at bounding box center [409, 578] width 61 height 23
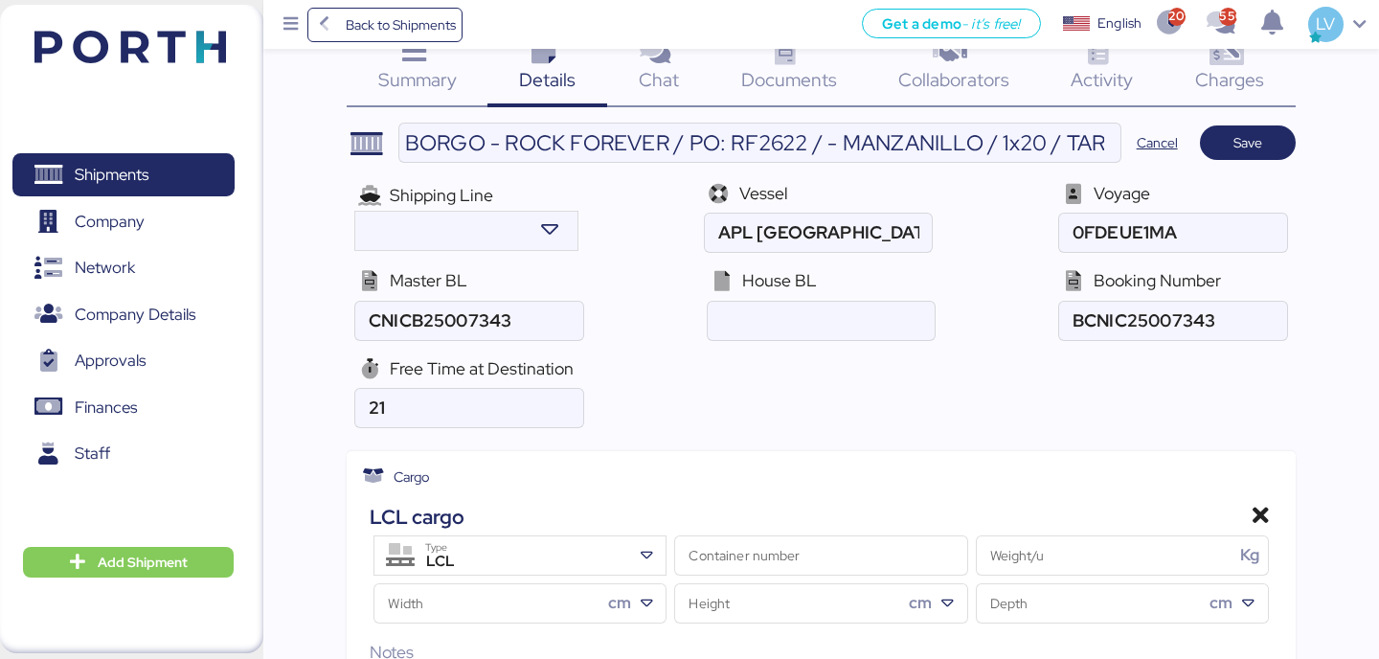
scroll to position [277, 0]
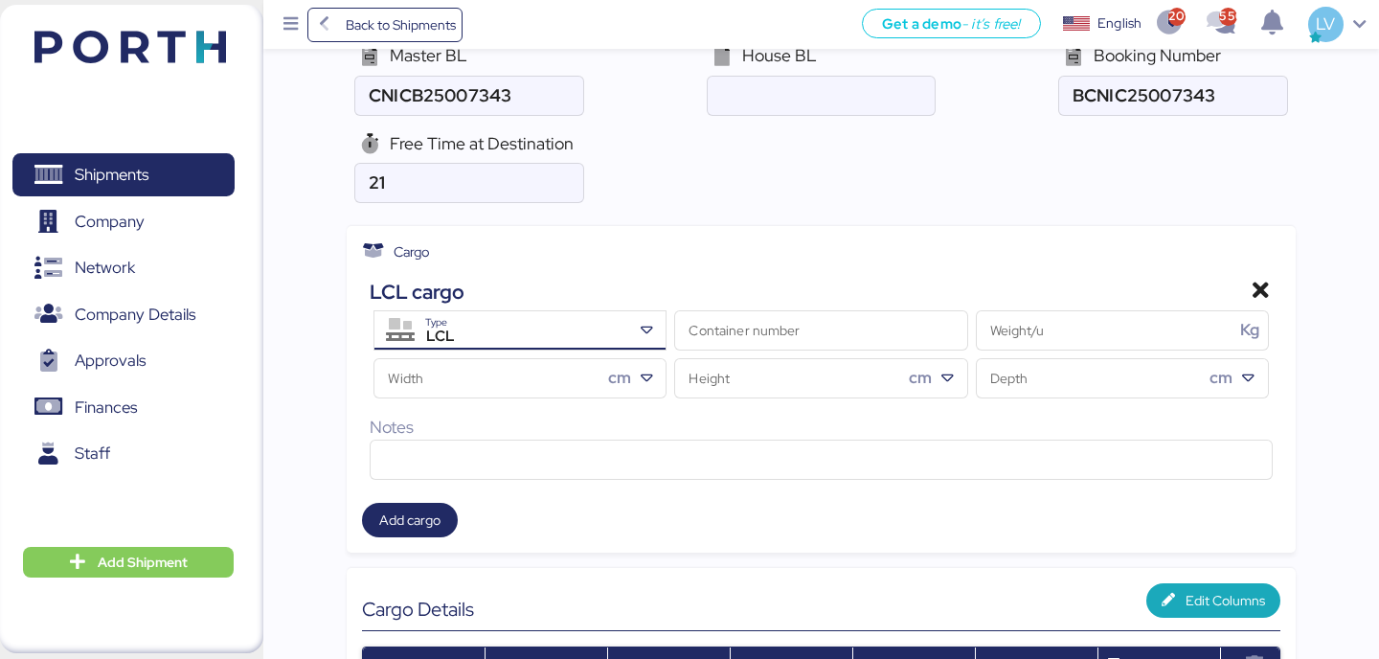
click at [536, 335] on div "LCL" at bounding box center [523, 337] width 216 height 25
click at [705, 305] on div "FCL cargo" at bounding box center [821, 292] width 902 height 30
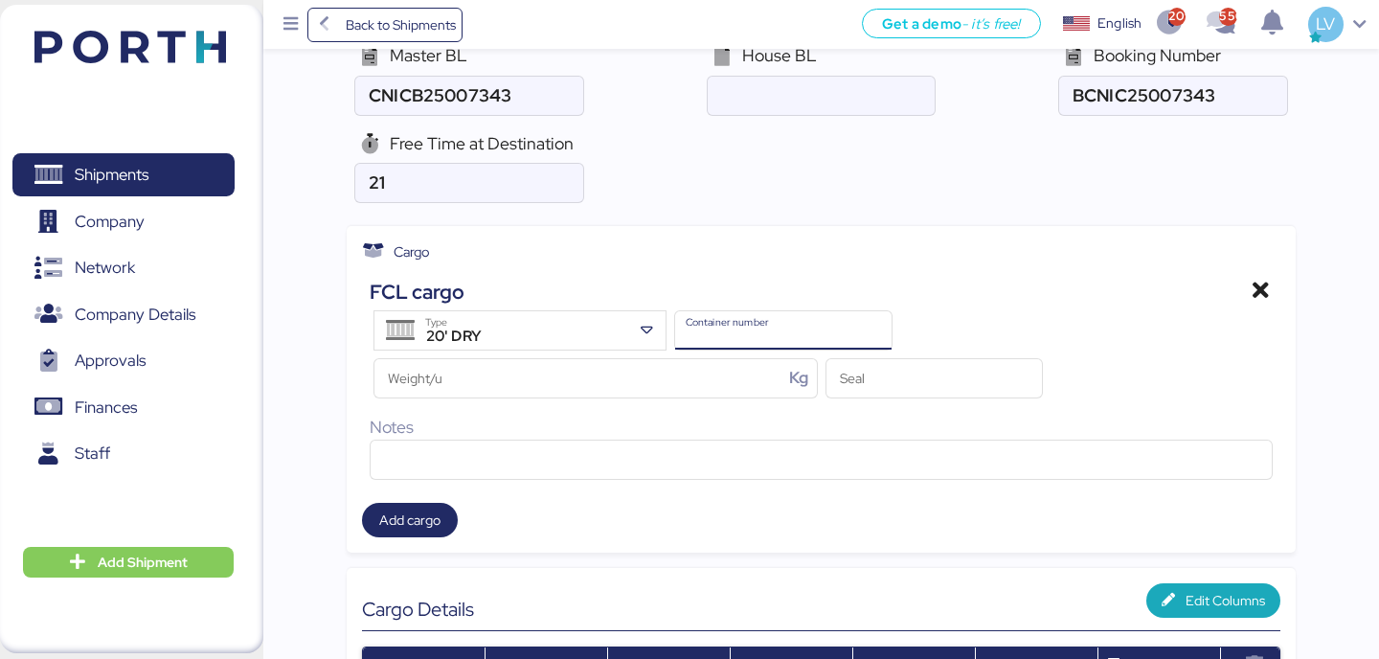
click at [707, 320] on input "Container number" at bounding box center [783, 330] width 216 height 38
paste input "CAIU6002825"
type input "CAIU6002825"
click at [875, 388] on input "Seal" at bounding box center [935, 378] width 216 height 38
paste input "INMAA2511142"
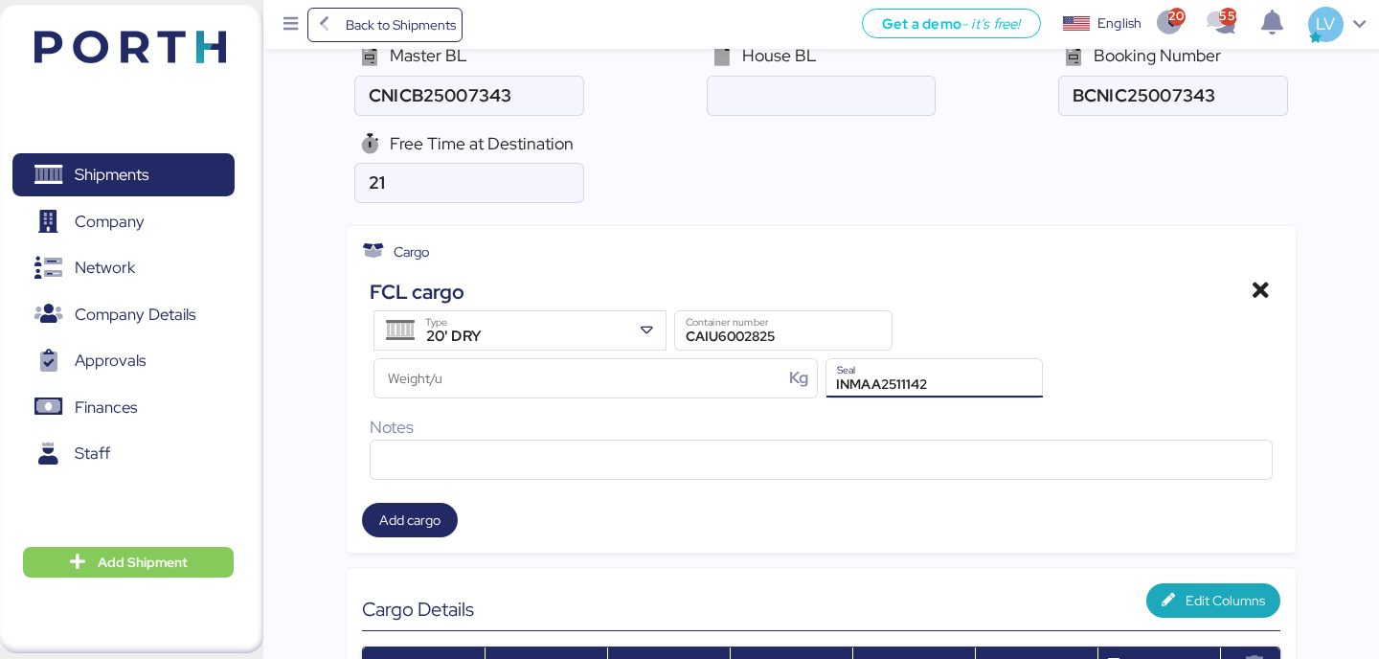
type input "INMAA2511142"
click at [687, 407] on div "FCL cargo 20' DRY Type CAIU6002825 Container number Weight/u Kg INMAA2511142 Se…" at bounding box center [821, 378] width 902 height 203
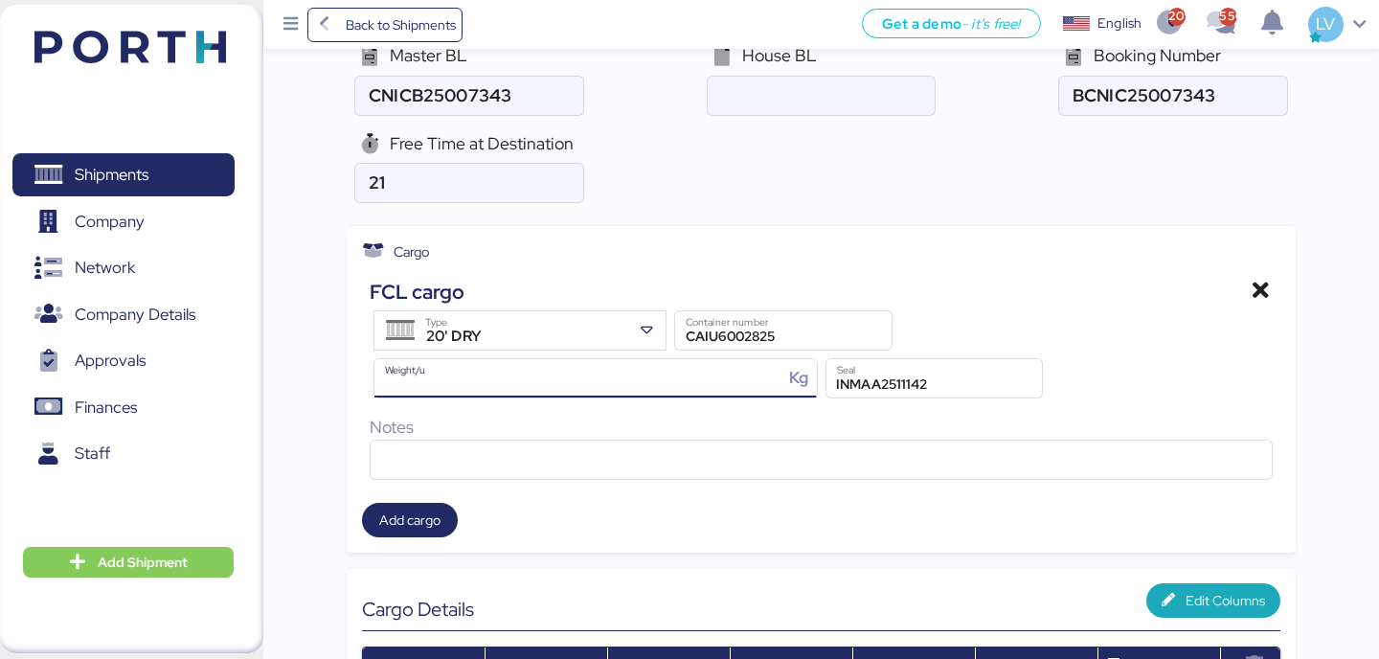
click at [687, 385] on input "Weight/u Kg" at bounding box center [578, 378] width 409 height 38
type input "27500"
click at [1033, 179] on div "Free Time at Destination 21" at bounding box center [821, 167] width 948 height 87
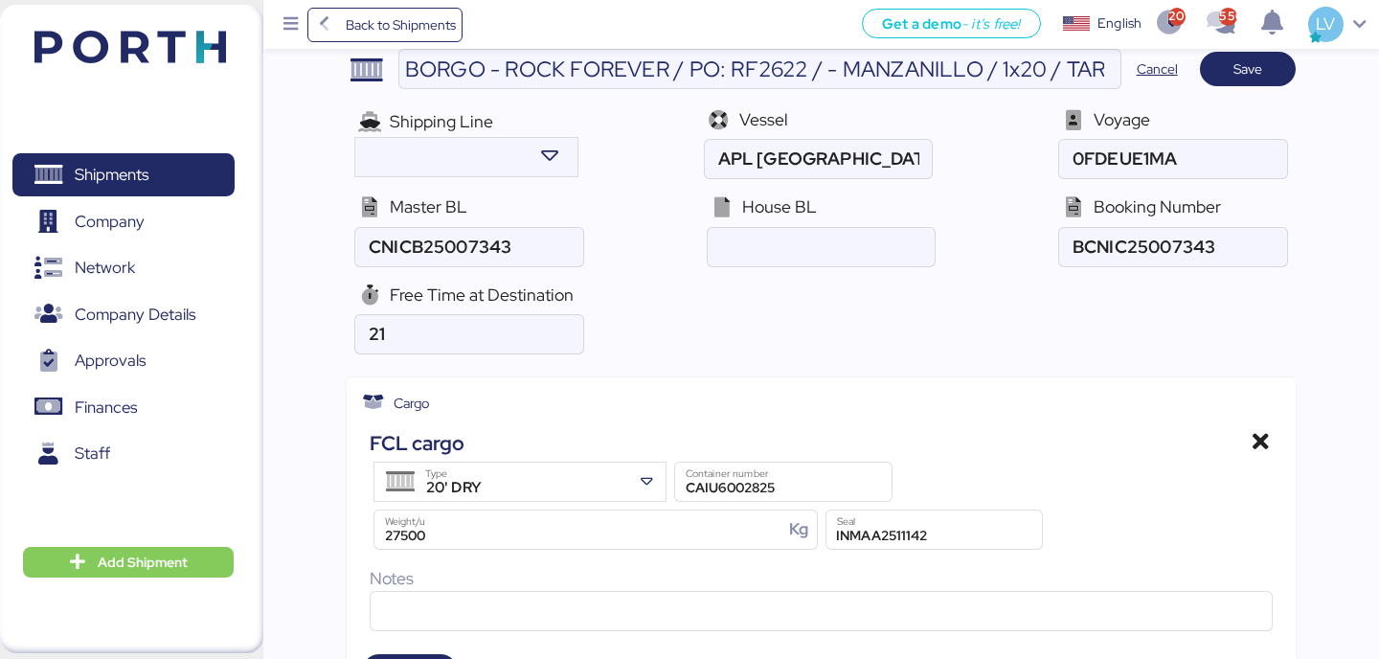
scroll to position [0, 0]
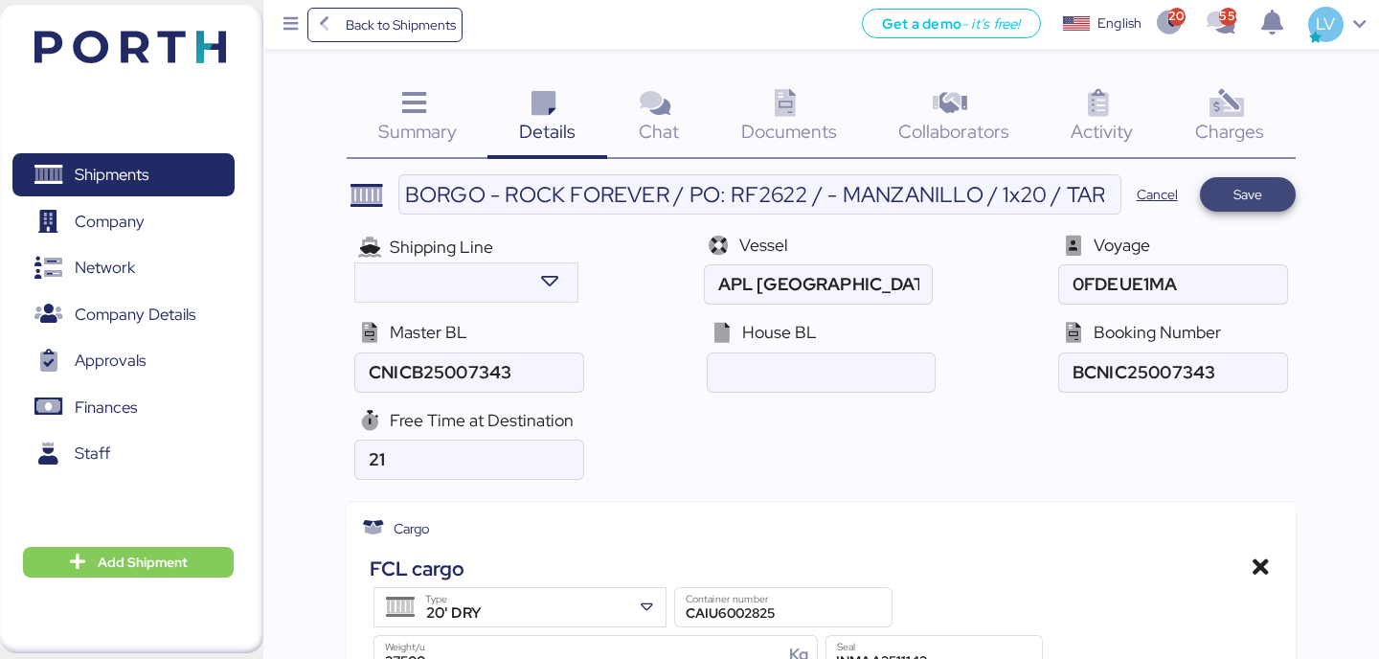
click at [1235, 199] on span "Save" at bounding box center [1248, 194] width 29 height 23
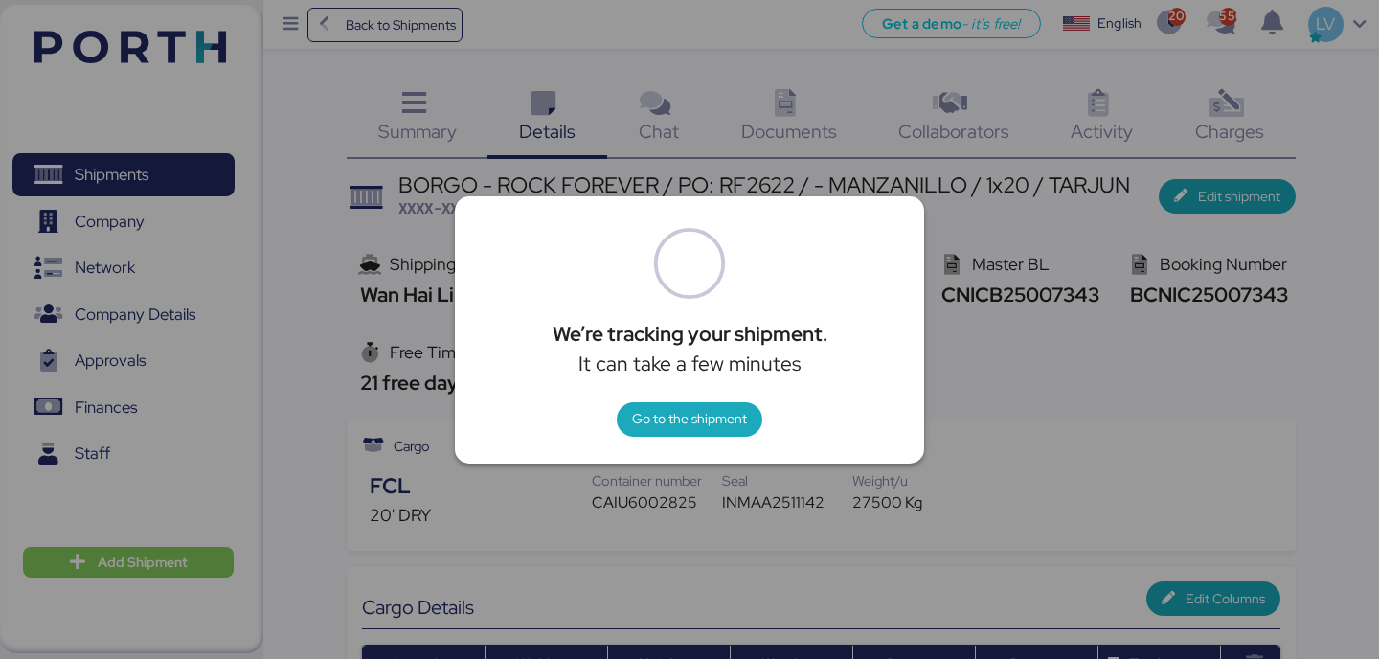
click at [1162, 129] on div at bounding box center [689, 329] width 1379 height 659
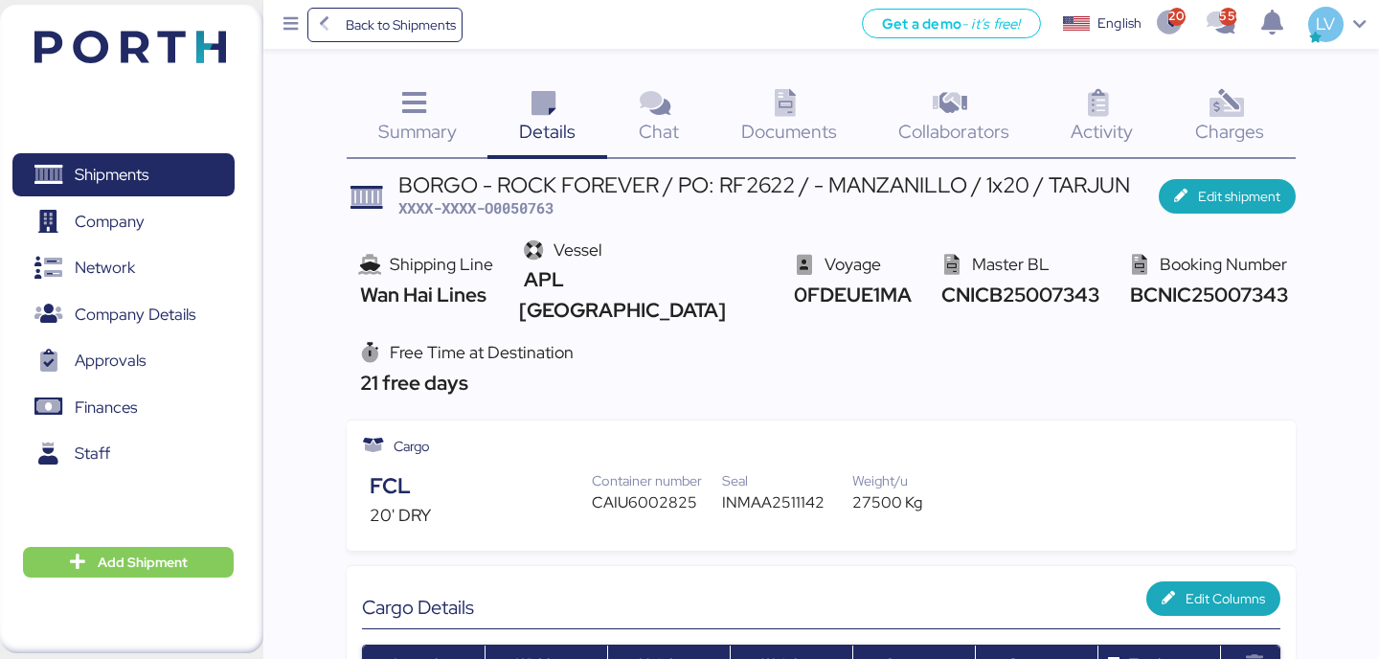
click at [1225, 134] on span "Charges" at bounding box center [1229, 131] width 69 height 25
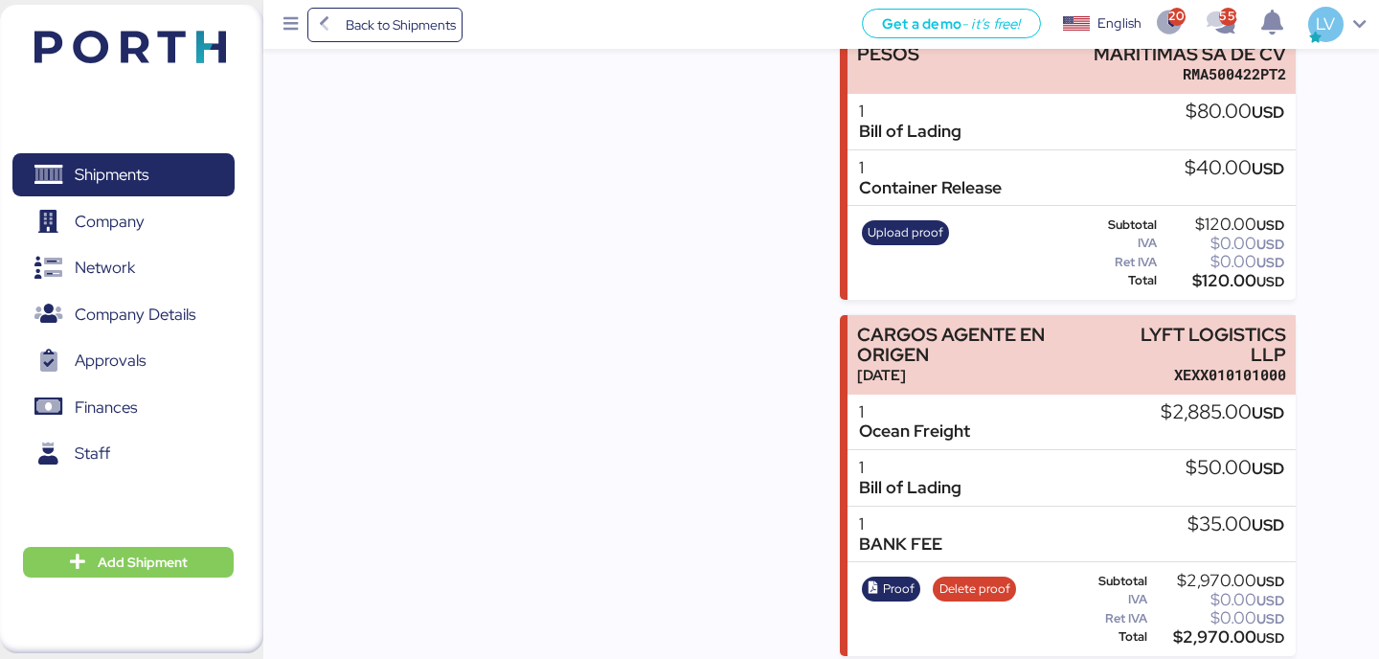
scroll to position [866, 0]
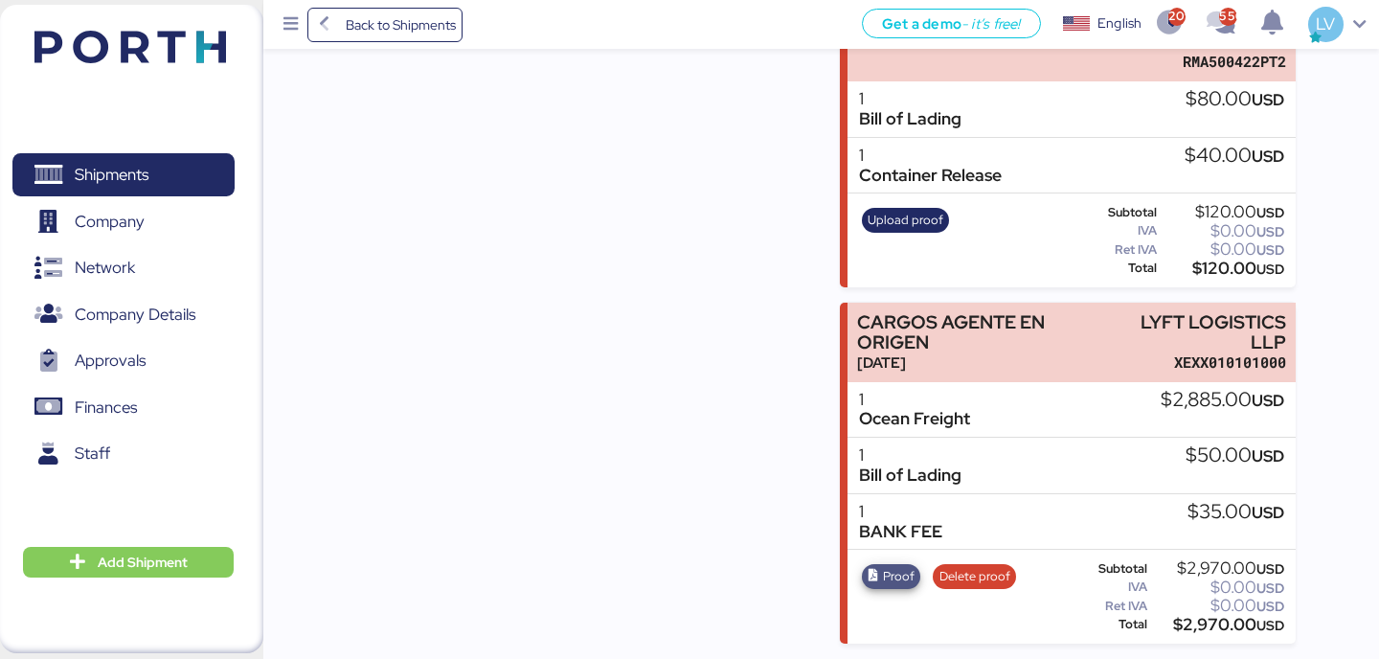
click at [883, 583] on span "Proof" at bounding box center [899, 576] width 32 height 21
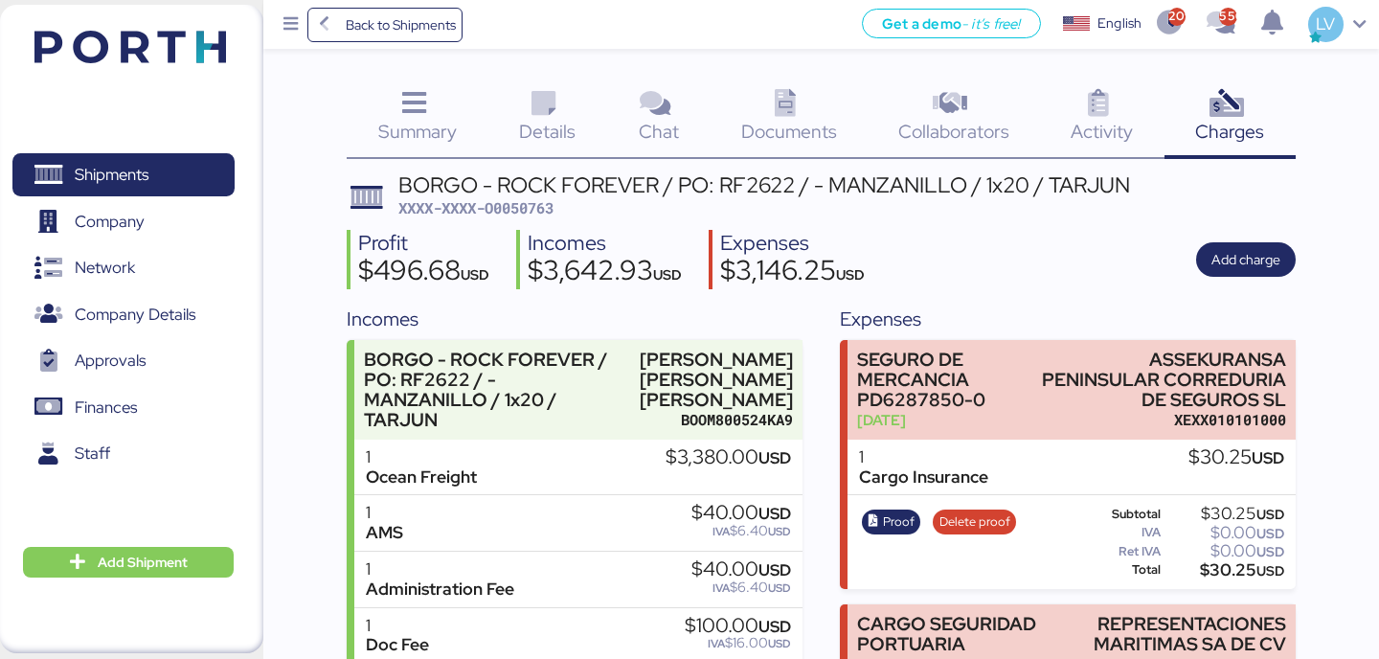
click at [596, 124] on div "Details 0" at bounding box center [547, 118] width 120 height 79
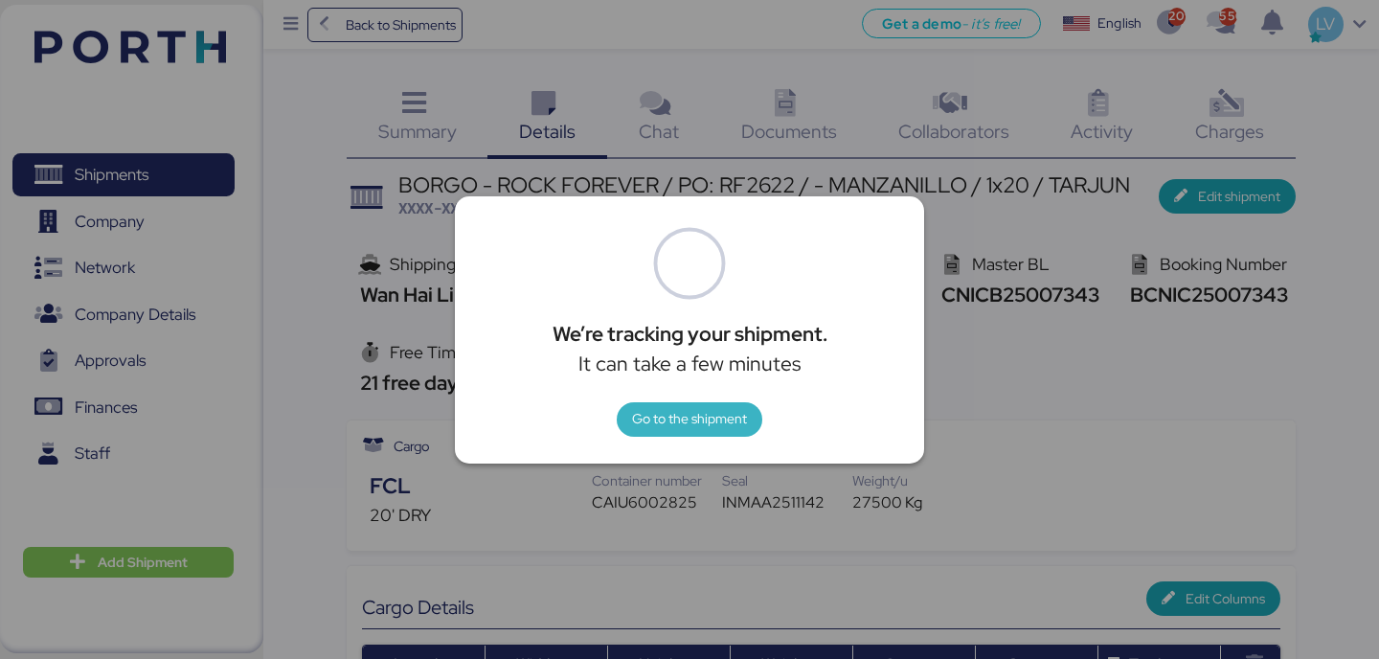
click at [740, 412] on span "Go to the shipment" at bounding box center [689, 418] width 115 height 23
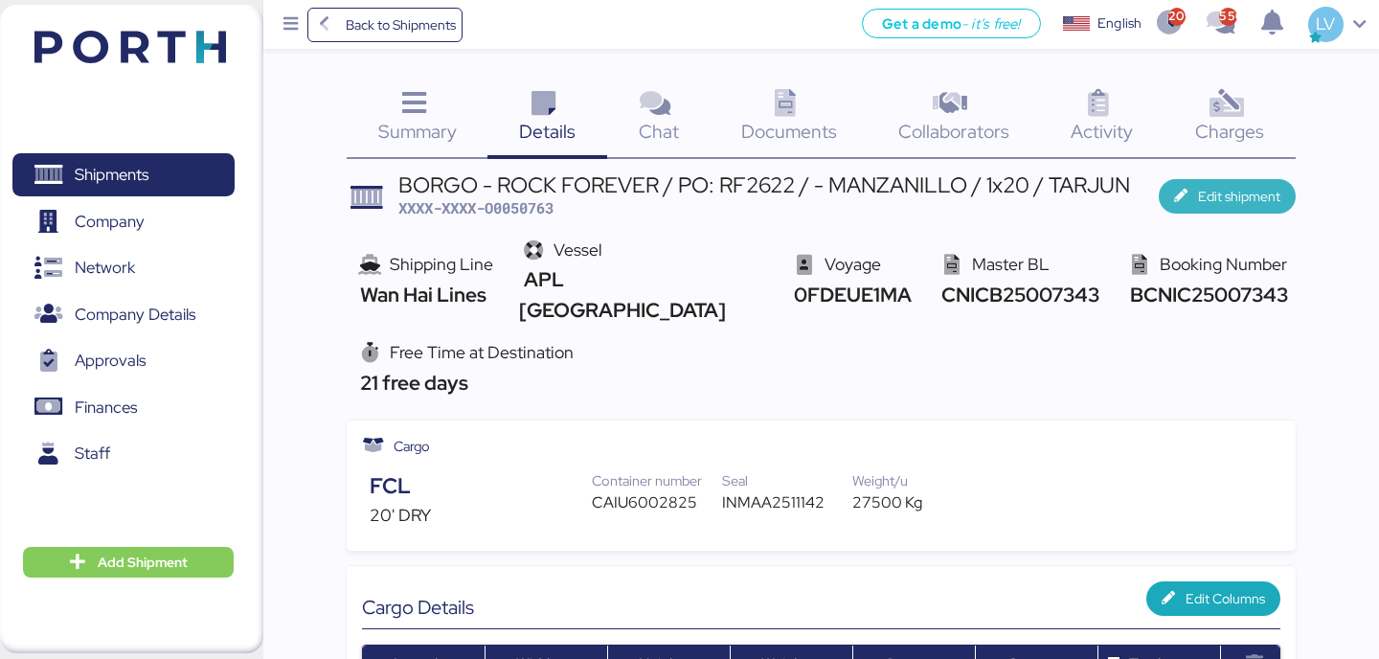
click at [1239, 191] on span "Edit shipment" at bounding box center [1239, 196] width 82 height 23
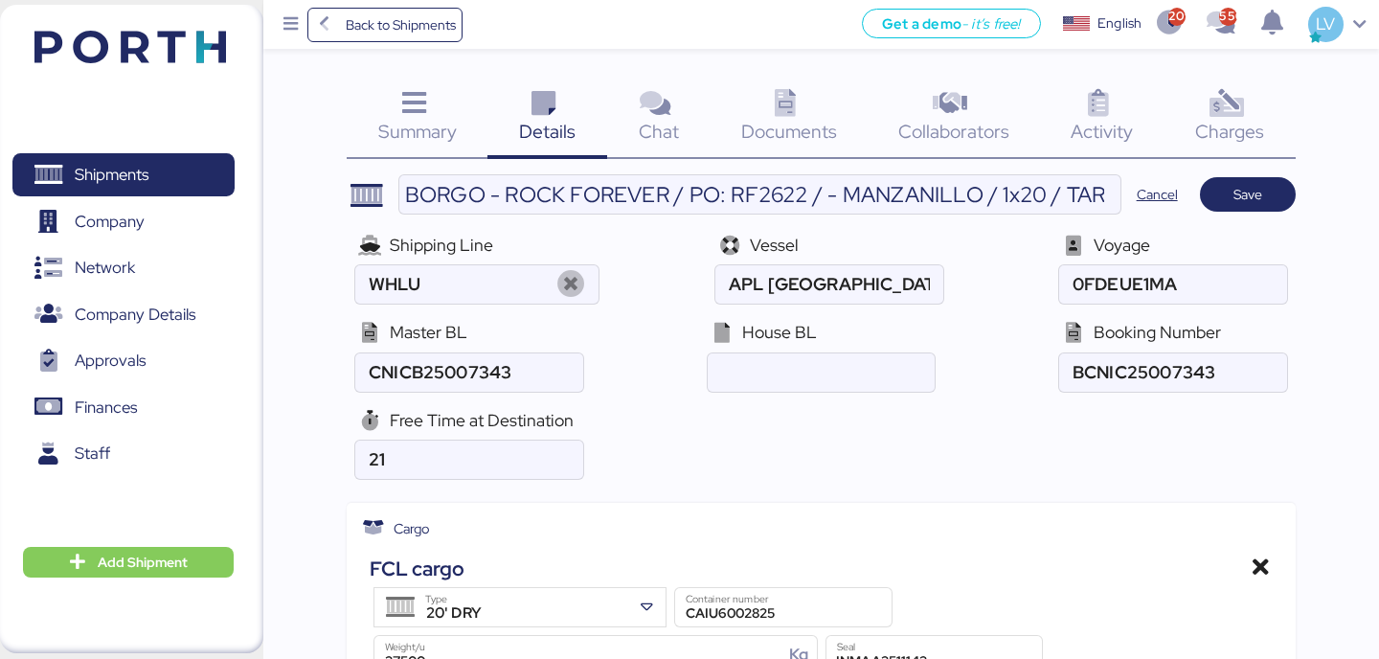
type input "Wan Hai Lines"
click at [580, 283] on icon at bounding box center [571, 285] width 41 height 28
click at [1264, 183] on span "Save" at bounding box center [1247, 194] width 65 height 27
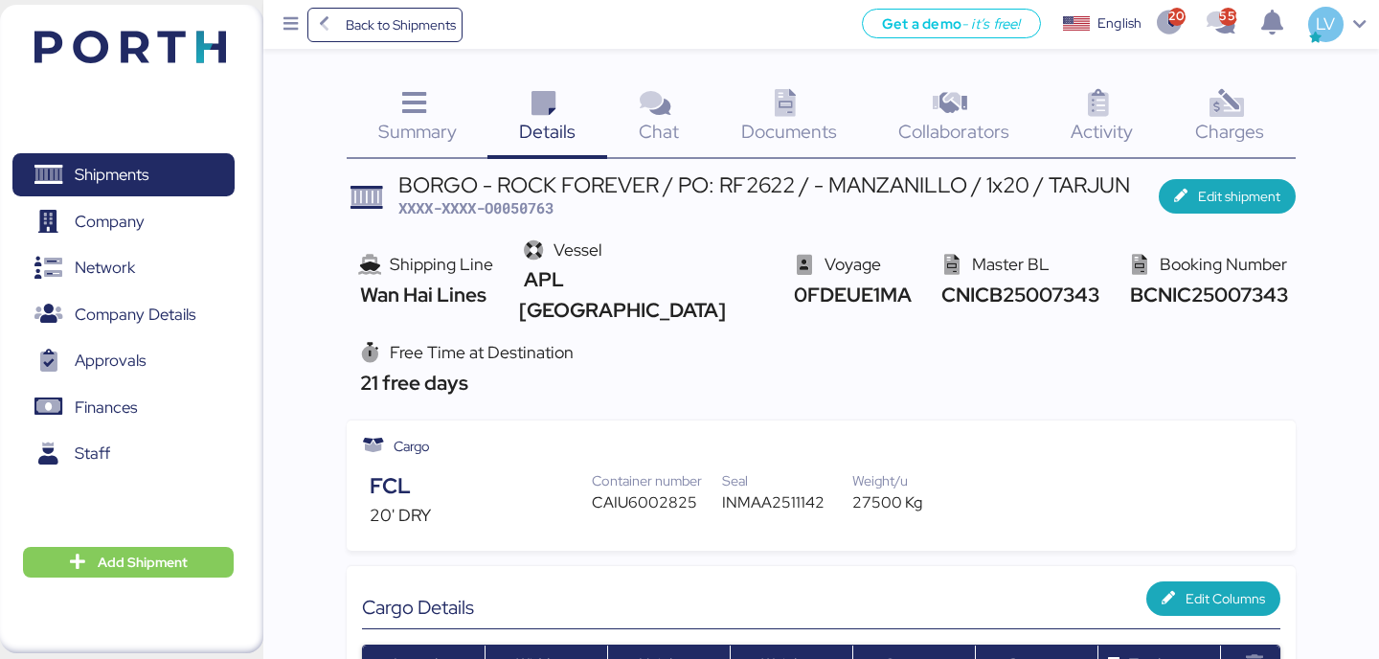
click at [1234, 156] on div "Charges 0" at bounding box center [1230, 118] width 131 height 79
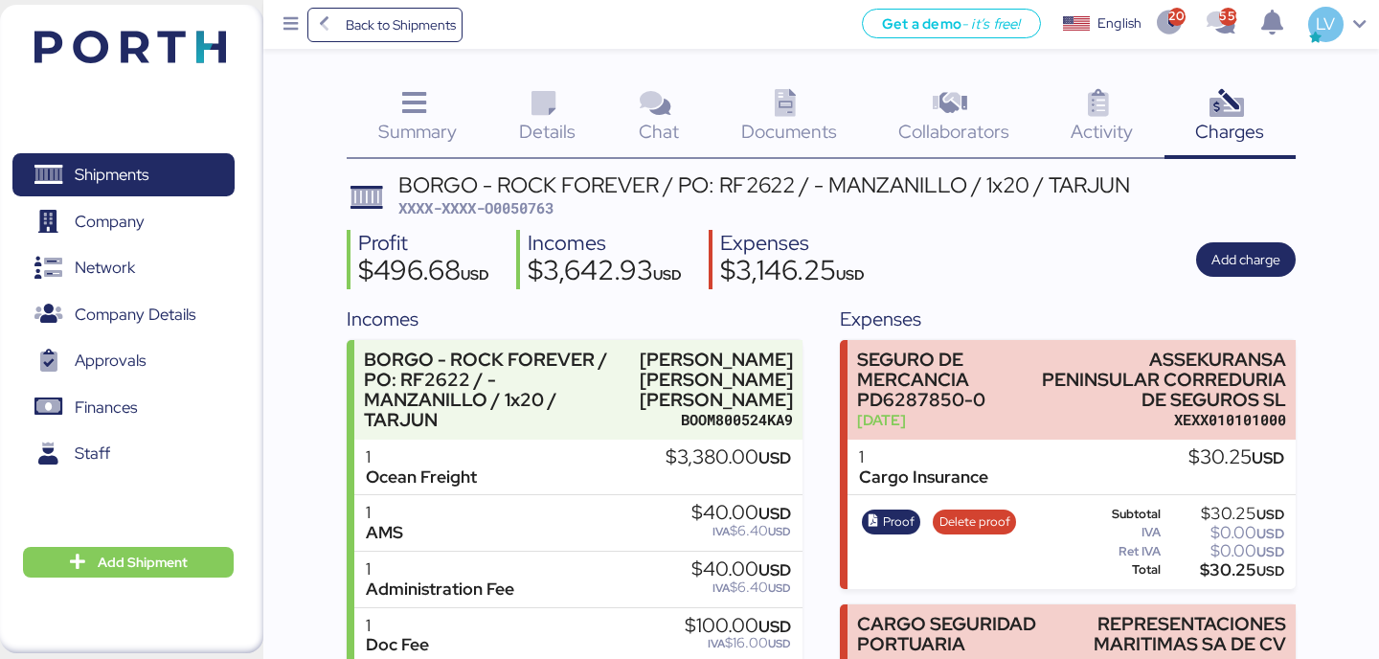
click at [557, 127] on span "Details" at bounding box center [547, 131] width 57 height 25
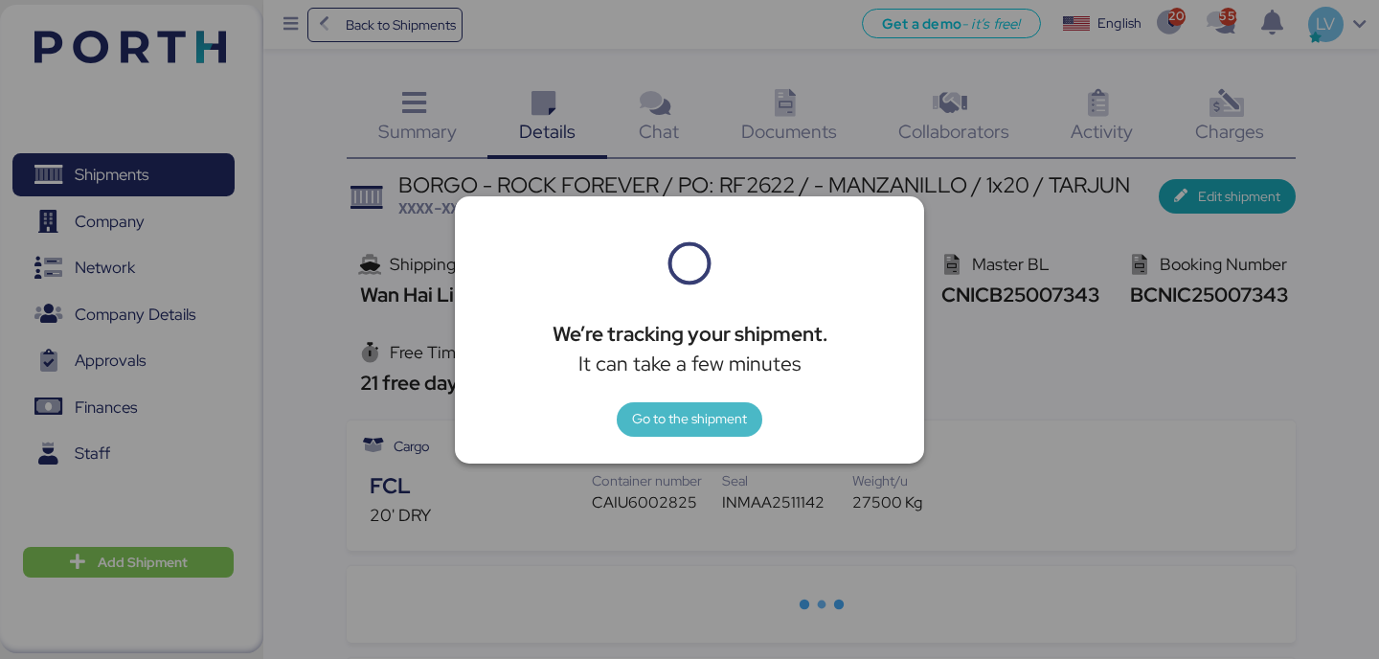
click at [641, 427] on span "Go to the shipment" at bounding box center [689, 418] width 115 height 23
